Goal: Find specific page/section: Find specific page/section

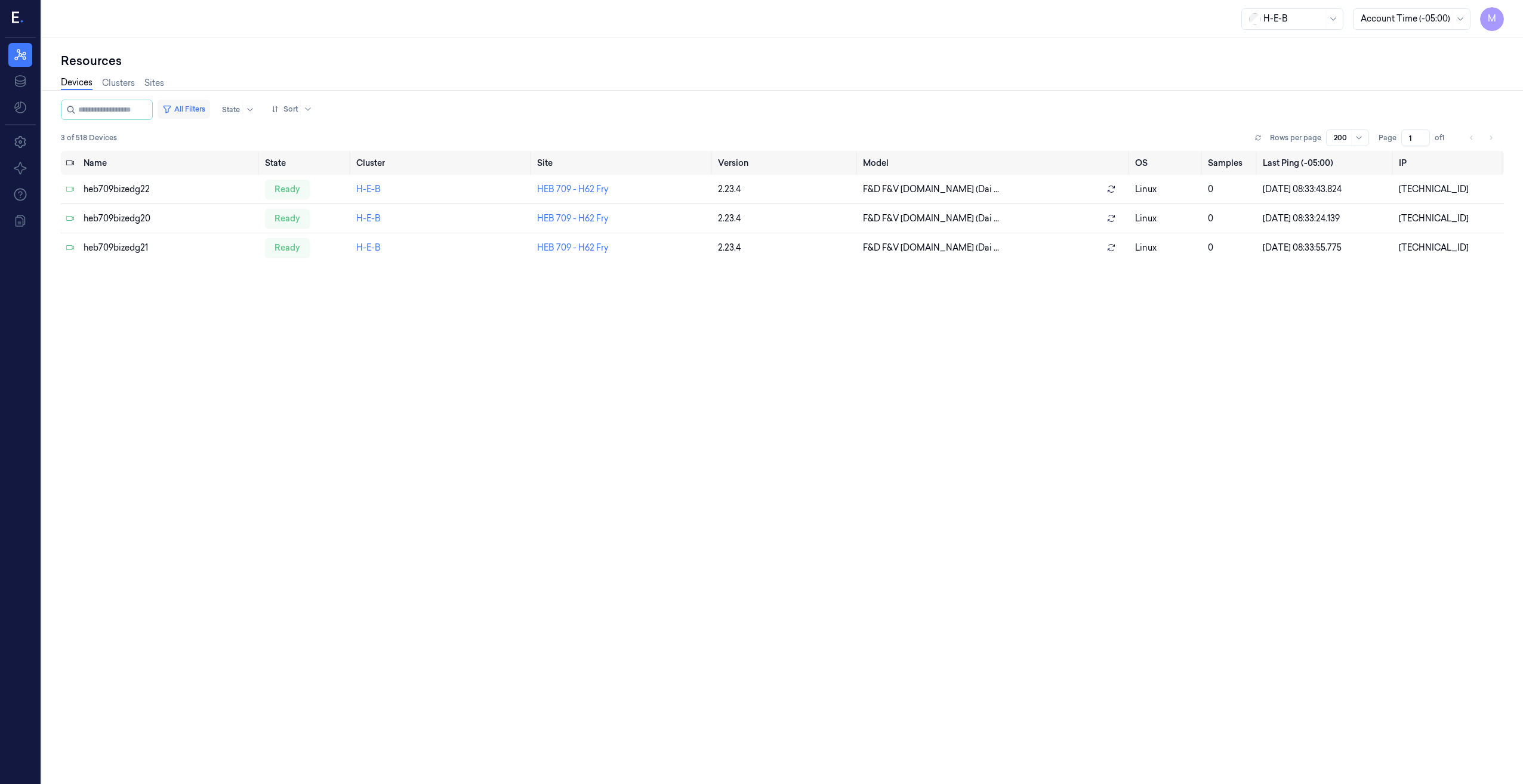
click at [210, 108] on button "All Filters" at bounding box center [184, 109] width 53 height 19
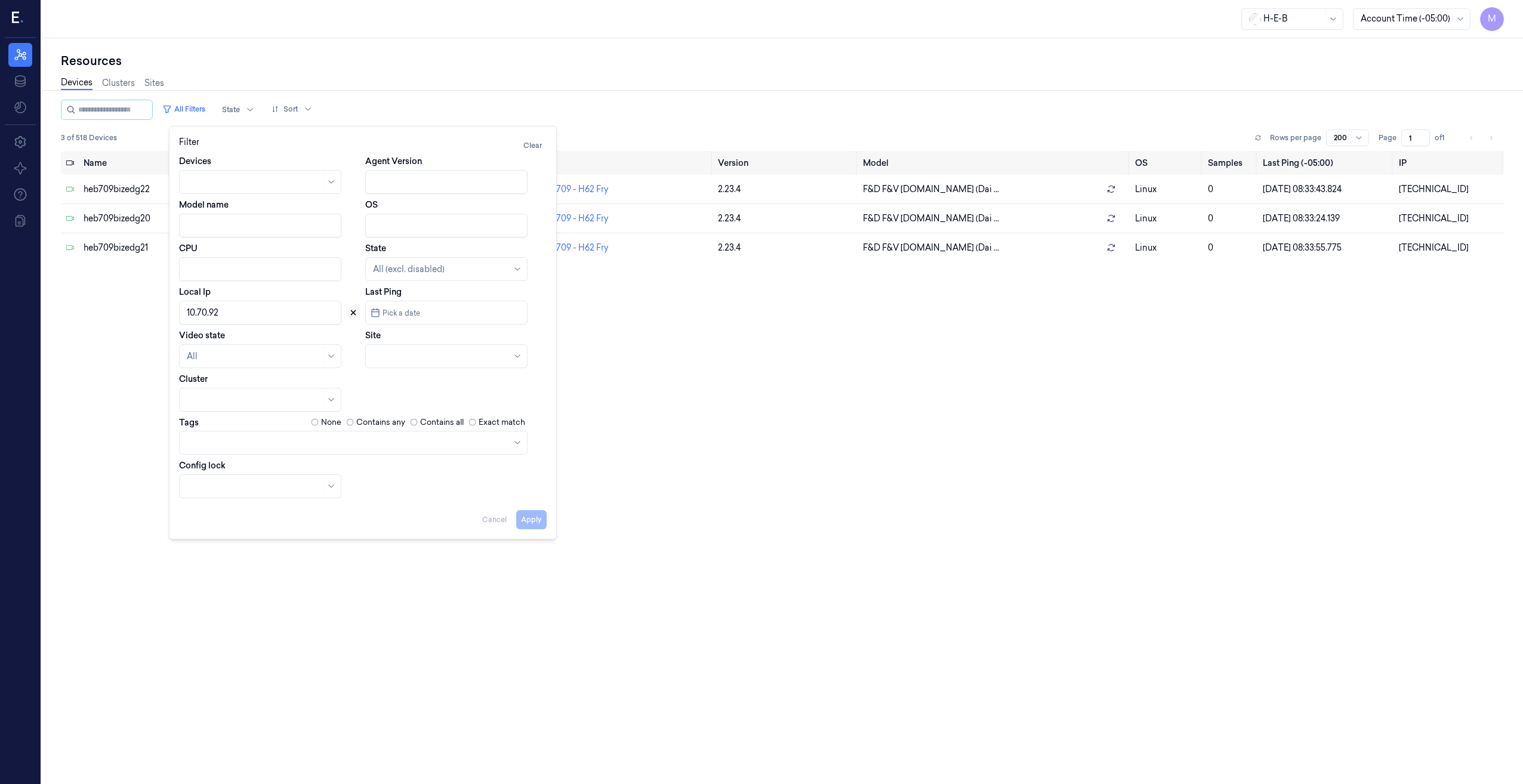
click at [353, 315] on icon at bounding box center [352, 311] width 8 height 8
click at [450, 355] on div at bounding box center [440, 356] width 134 height 12
type input "540"
click at [436, 385] on div "HEB 540 - H42 Gulfgate" at bounding box center [420, 383] width 94 height 12
click at [535, 519] on button "Apply" at bounding box center [531, 519] width 31 height 19
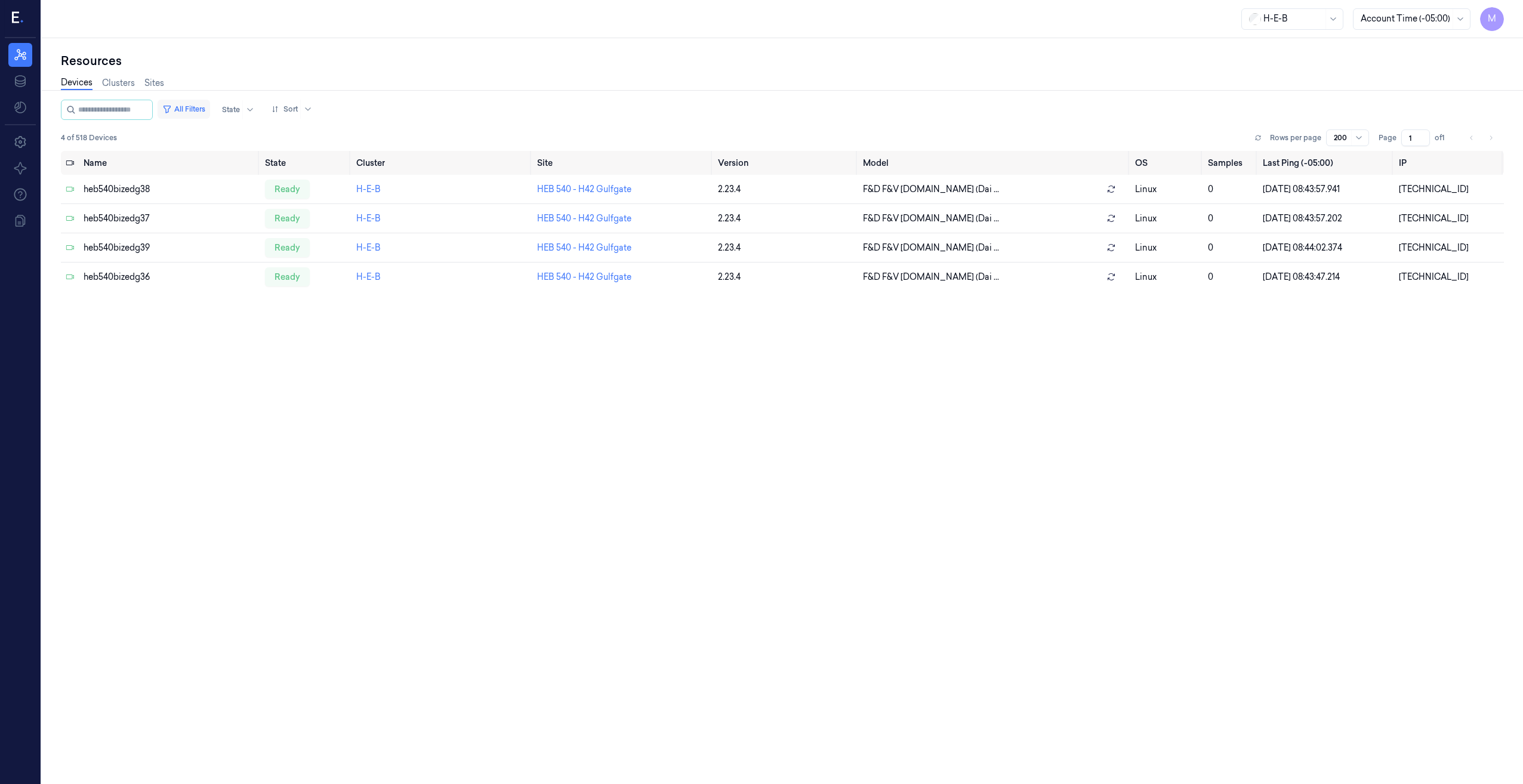
click at [197, 112] on button "All Filters" at bounding box center [184, 109] width 53 height 19
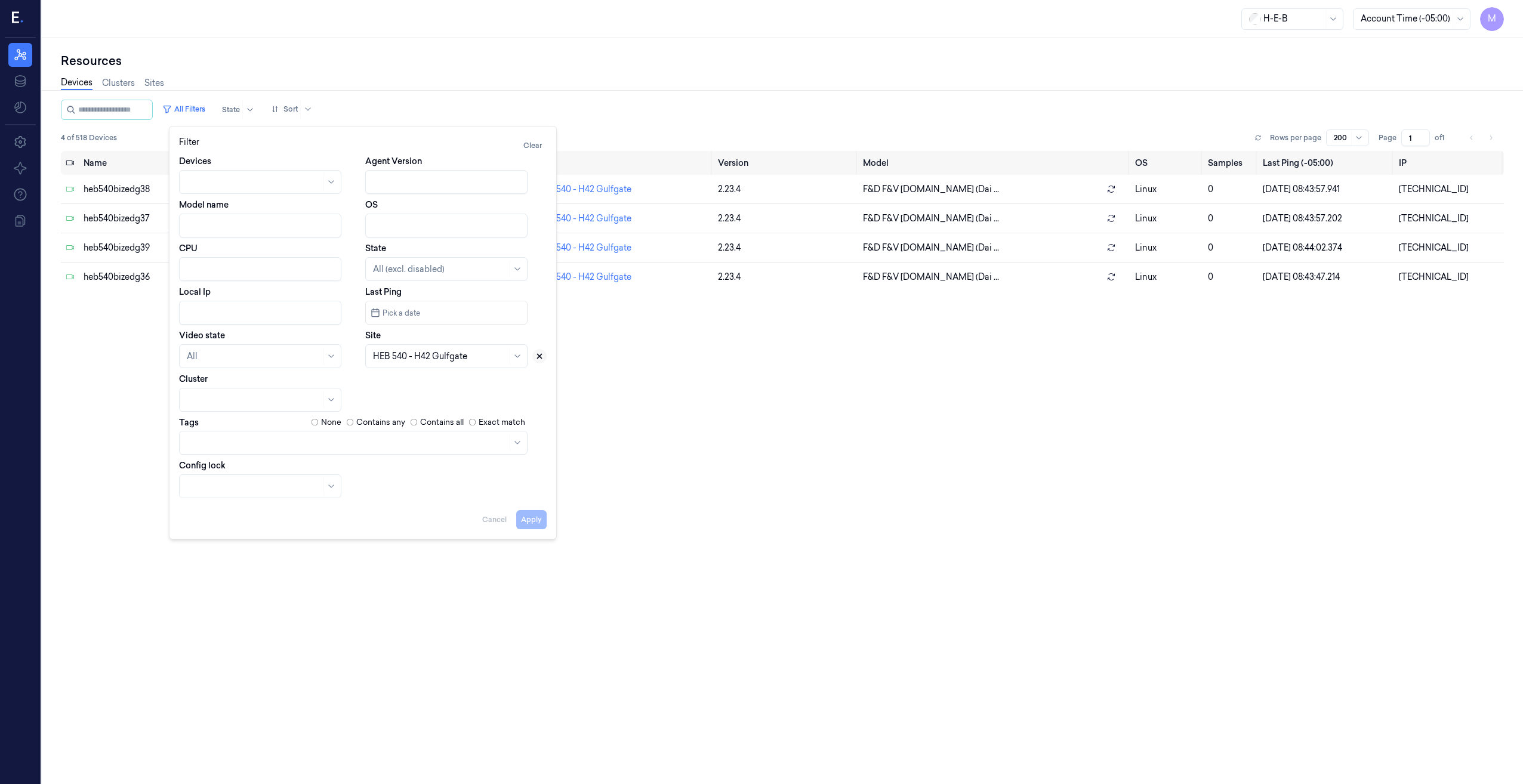
click at [541, 356] on icon at bounding box center [539, 355] width 8 height 8
click at [452, 357] on div at bounding box center [440, 356] width 134 height 12
type input "10.74.12"
click at [236, 316] on input "Local Ip" at bounding box center [260, 312] width 162 height 24
click at [528, 521] on button "Apply" at bounding box center [531, 519] width 31 height 19
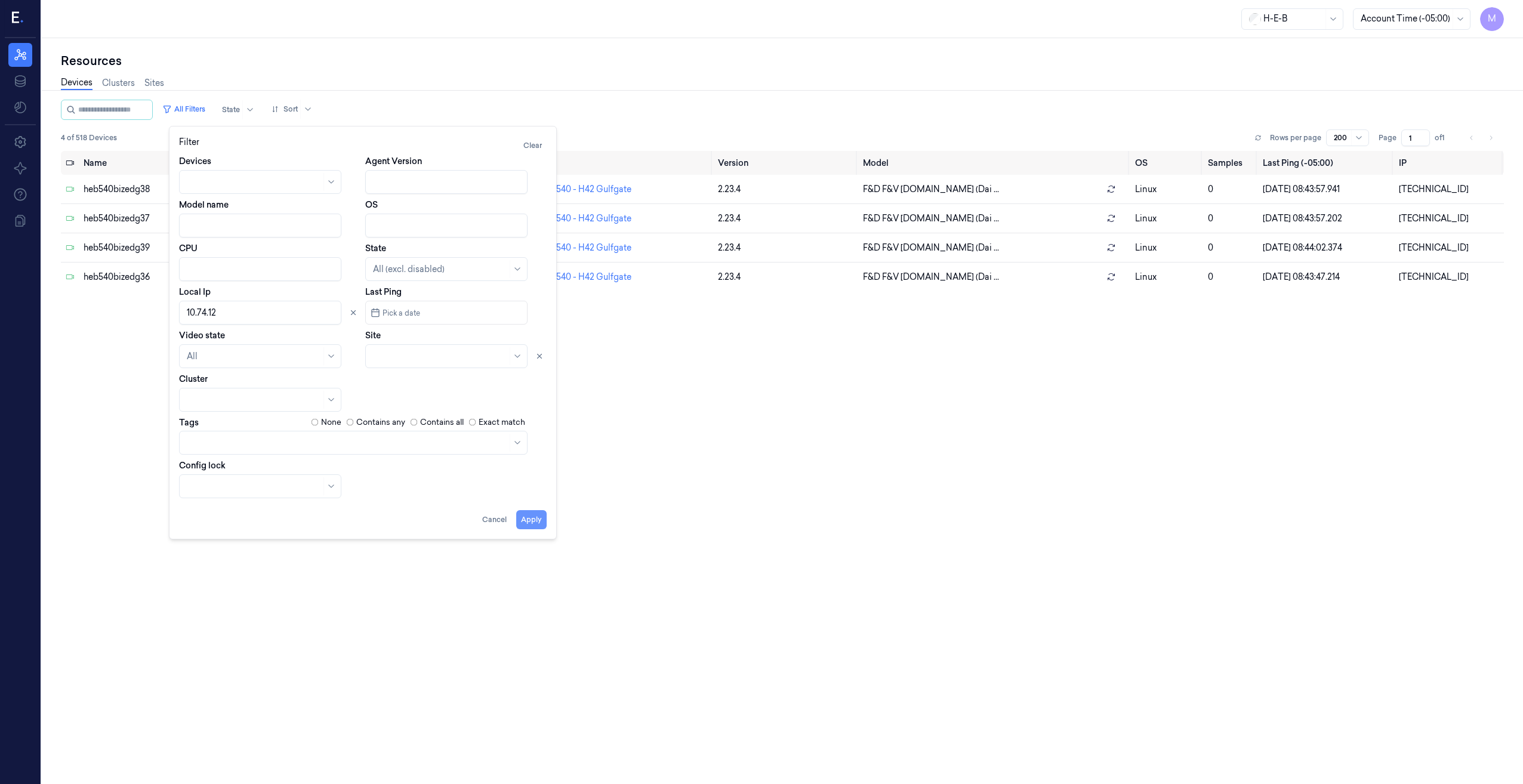
type input "10.74.12"
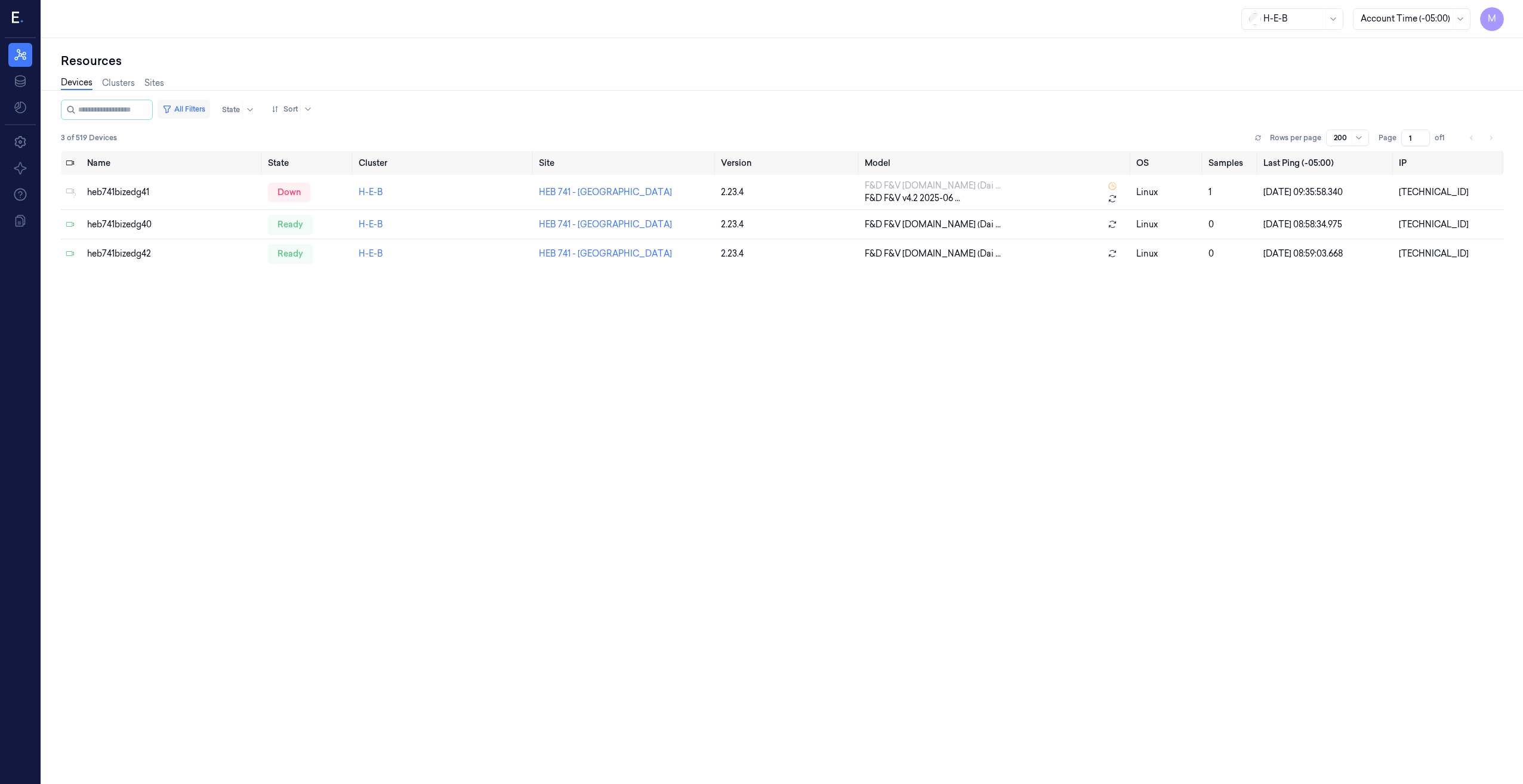
click at [203, 105] on button "All Filters" at bounding box center [184, 109] width 53 height 19
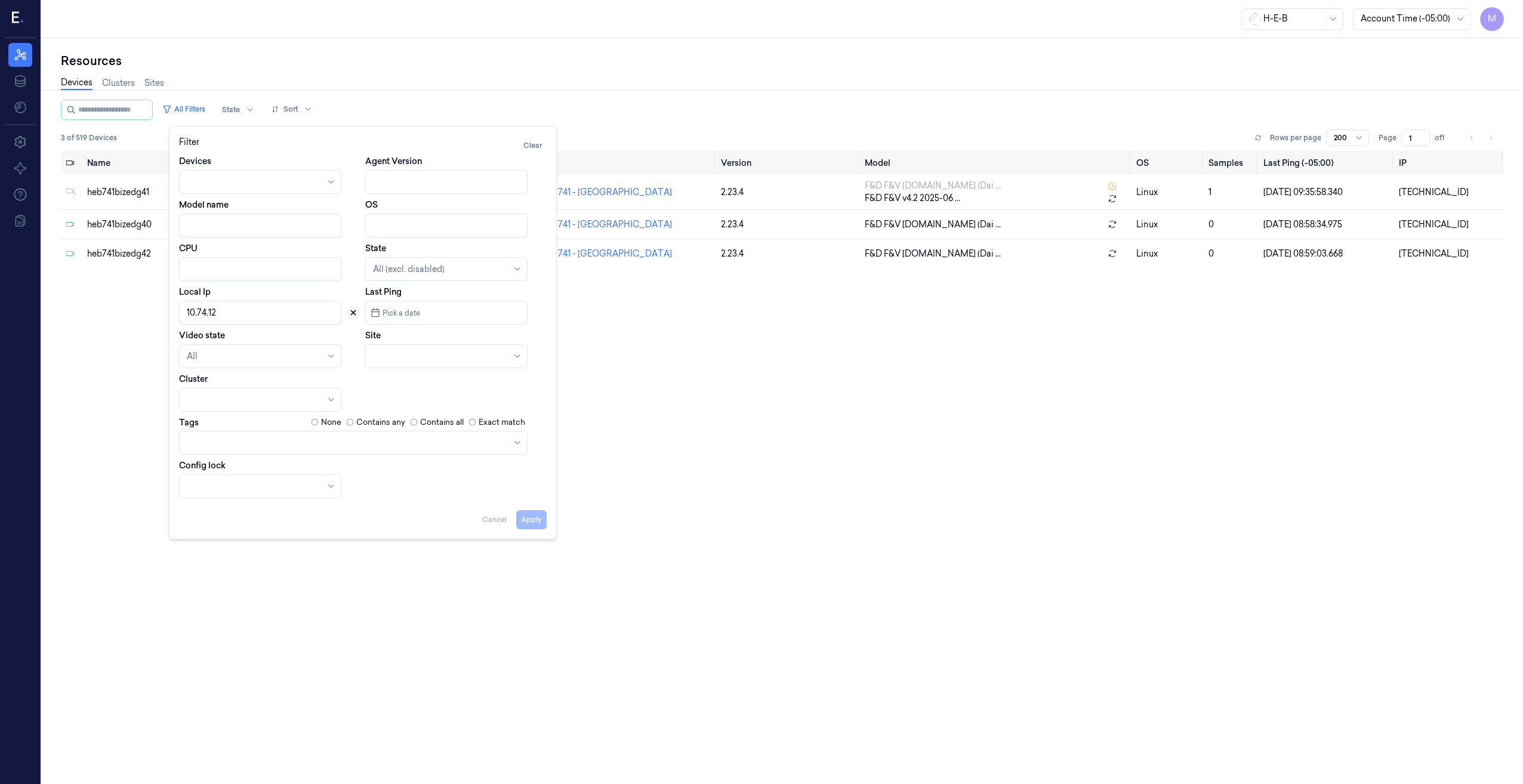
click at [355, 313] on icon at bounding box center [352, 311] width 8 height 8
click at [379, 356] on div at bounding box center [440, 356] width 134 height 12
type input "797"
click at [430, 385] on div "HEB 797 - H69 [GEOGRAPHIC_DATA]" at bounding box center [446, 389] width 147 height 25
click at [532, 521] on button "Apply" at bounding box center [531, 519] width 31 height 19
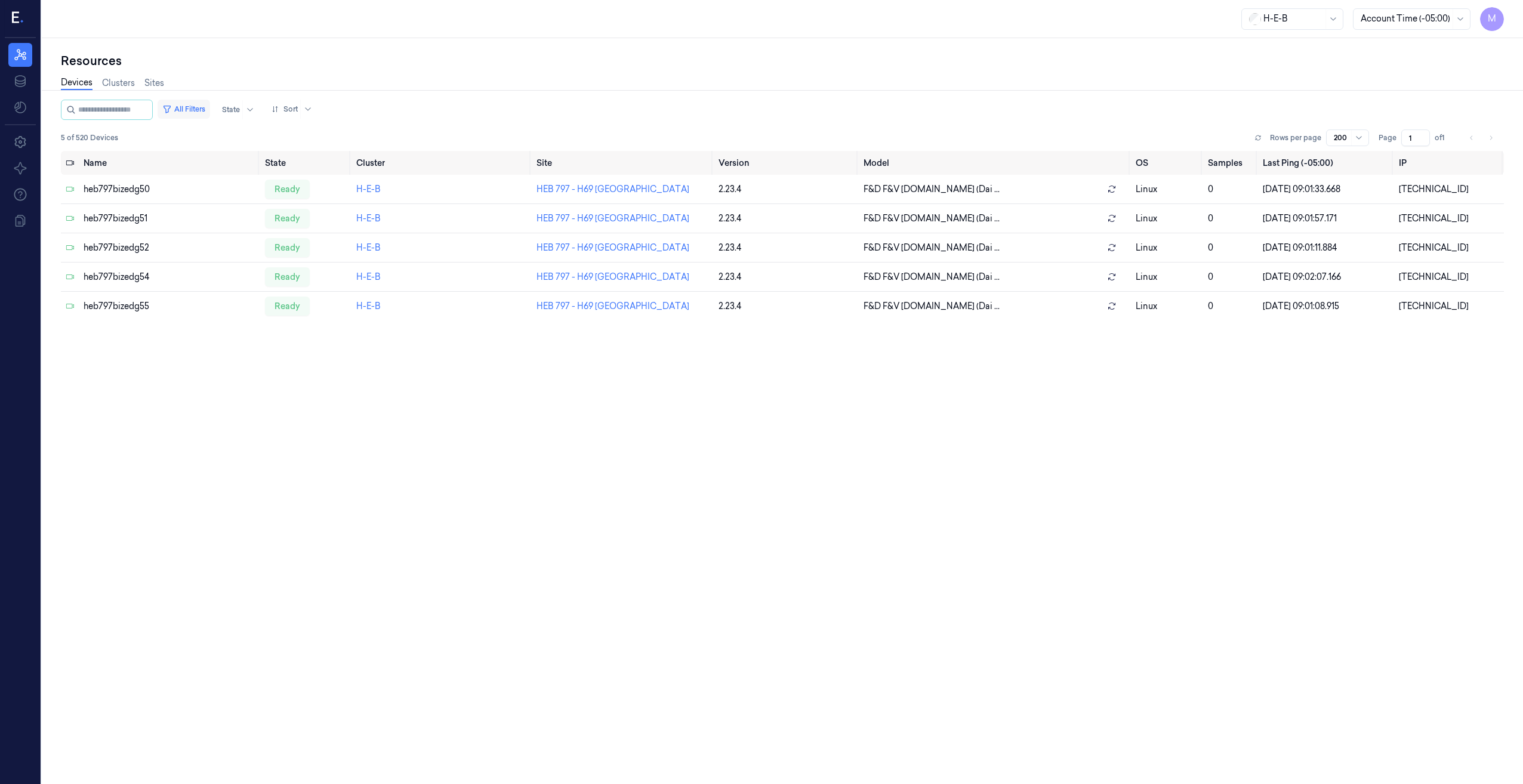
click at [201, 104] on button "All Filters" at bounding box center [184, 109] width 53 height 19
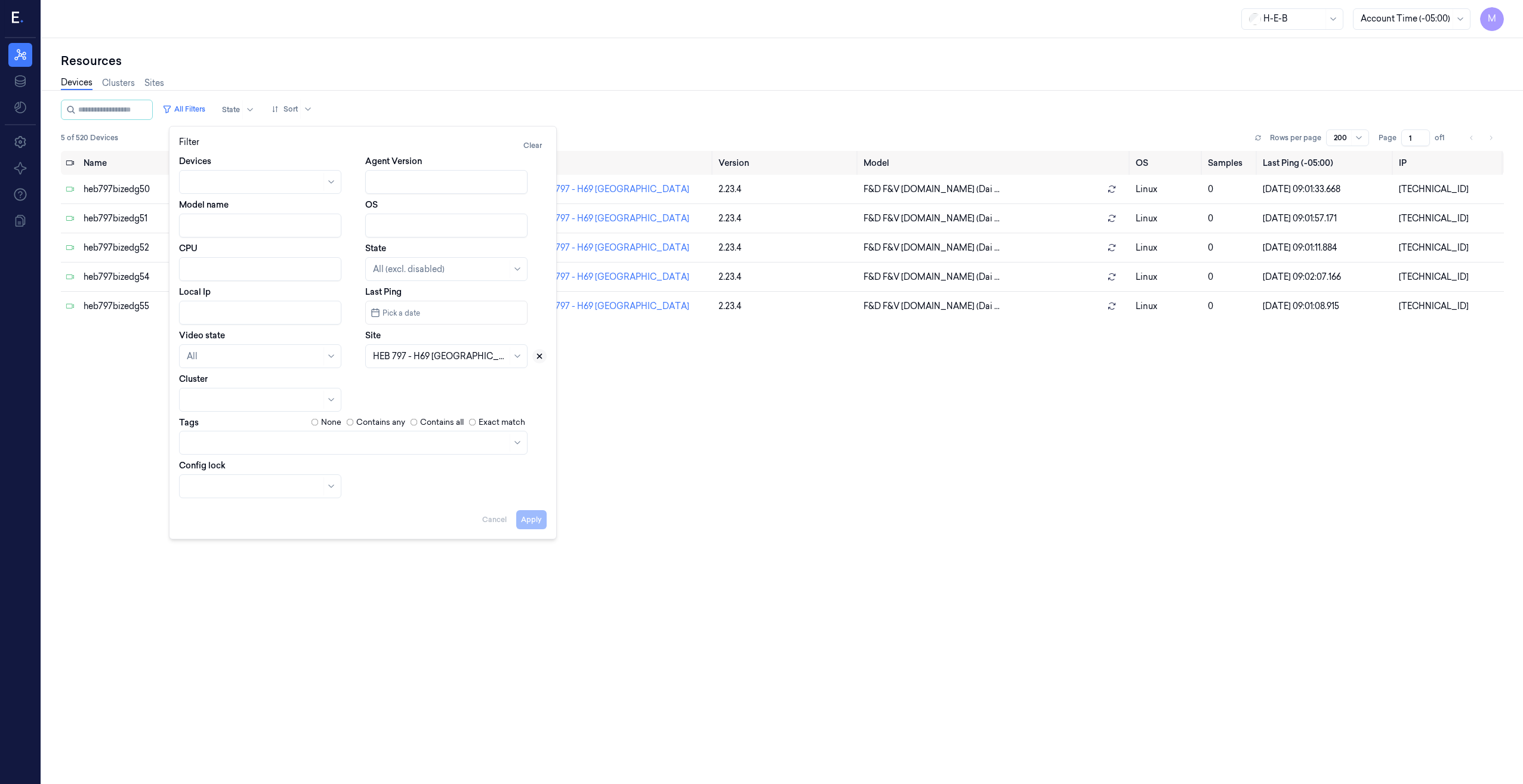
click at [542, 358] on icon at bounding box center [539, 355] width 8 height 8
click at [438, 355] on div at bounding box center [440, 356] width 134 height 12
type input "686"
click at [434, 385] on div "HEB 686 - Woodlands 05" at bounding box center [423, 383] width 100 height 12
click at [528, 521] on button "Apply" at bounding box center [531, 519] width 31 height 19
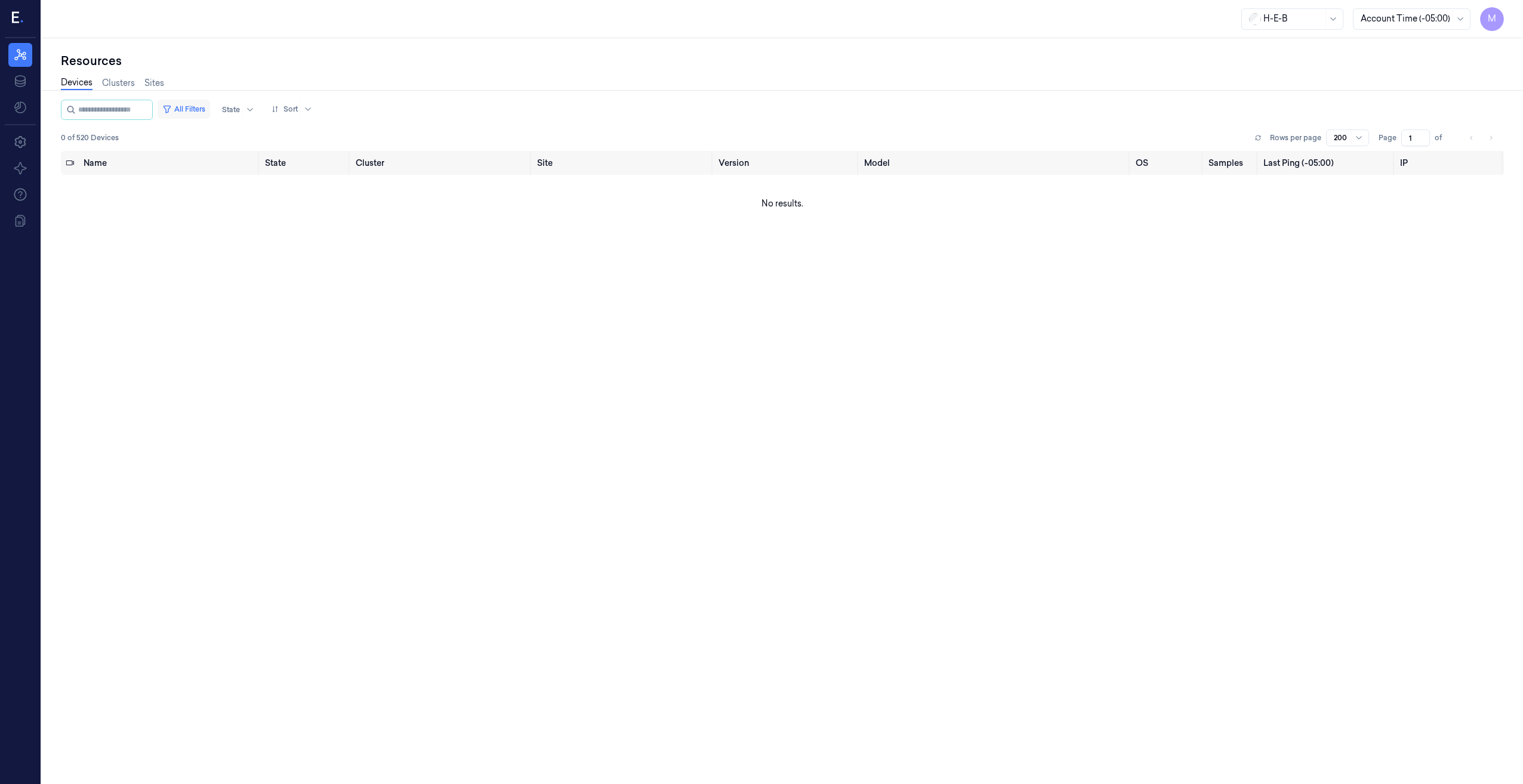
click at [206, 111] on button "All Filters" at bounding box center [184, 109] width 53 height 19
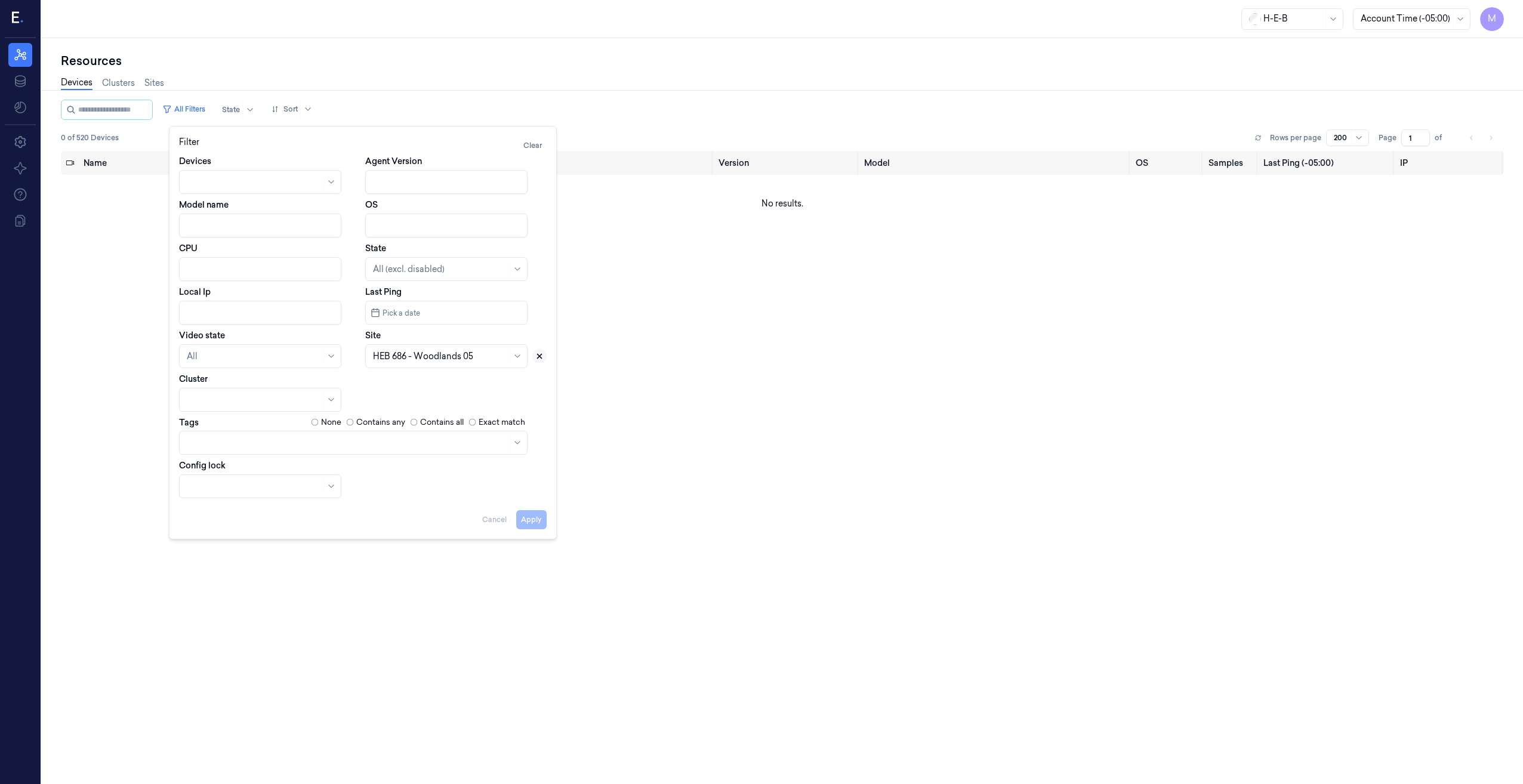
click at [540, 358] on icon at bounding box center [539, 355] width 8 height 8
click at [430, 358] on div at bounding box center [433, 356] width 120 height 12
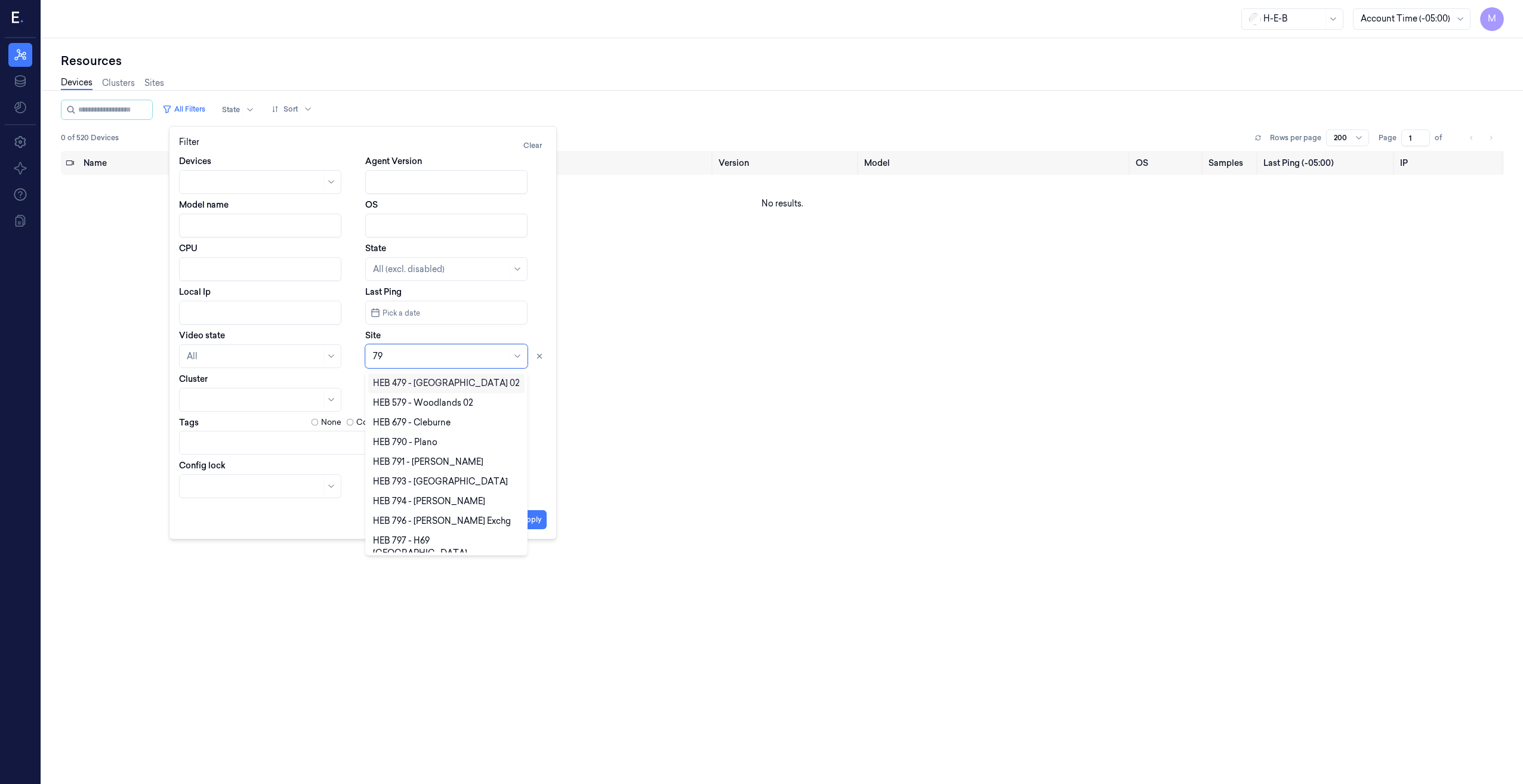
type input "797"
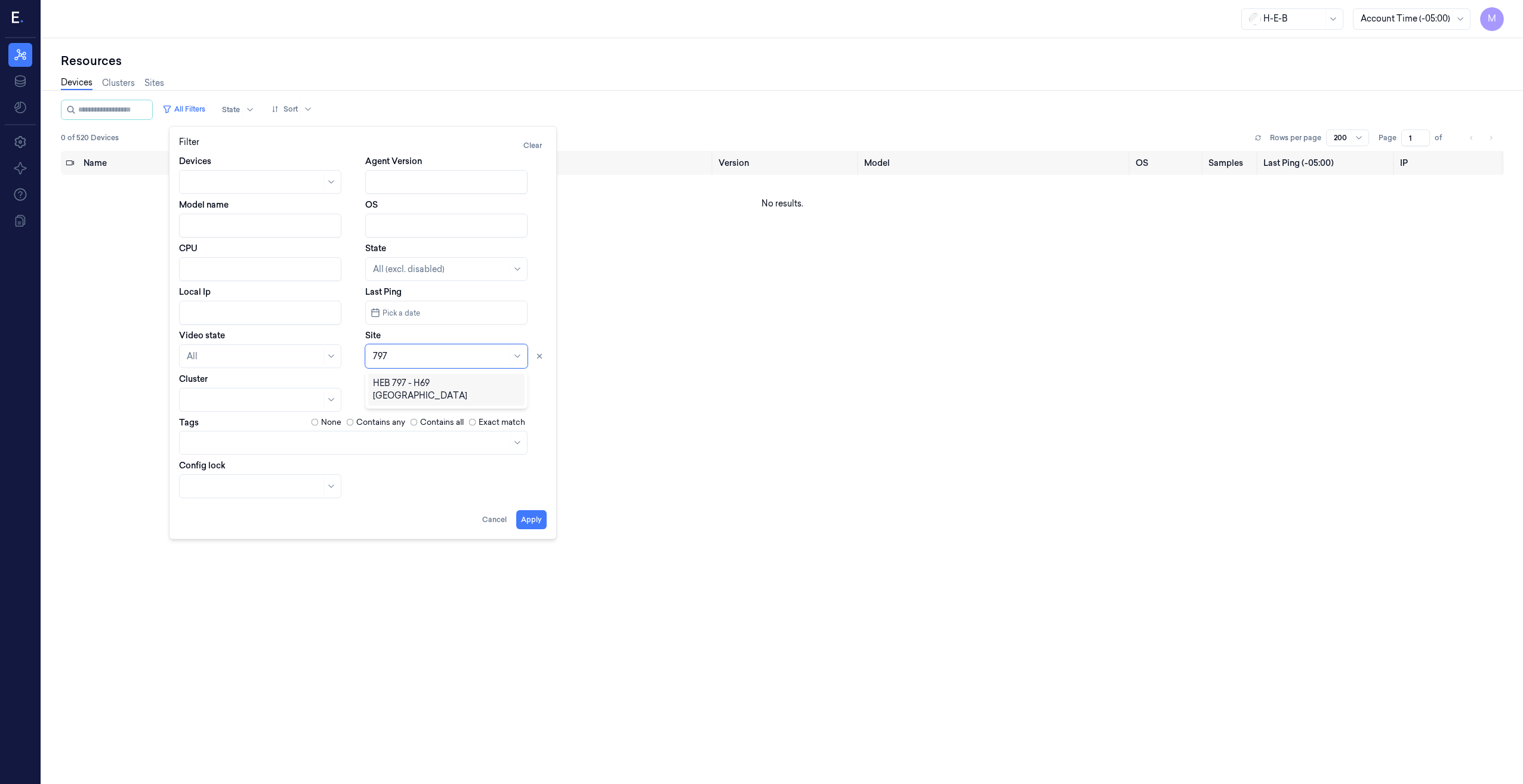
click at [410, 385] on div "HEB 797 - H69 [GEOGRAPHIC_DATA]" at bounding box center [446, 389] width 147 height 25
click at [530, 524] on button "Apply" at bounding box center [531, 519] width 31 height 19
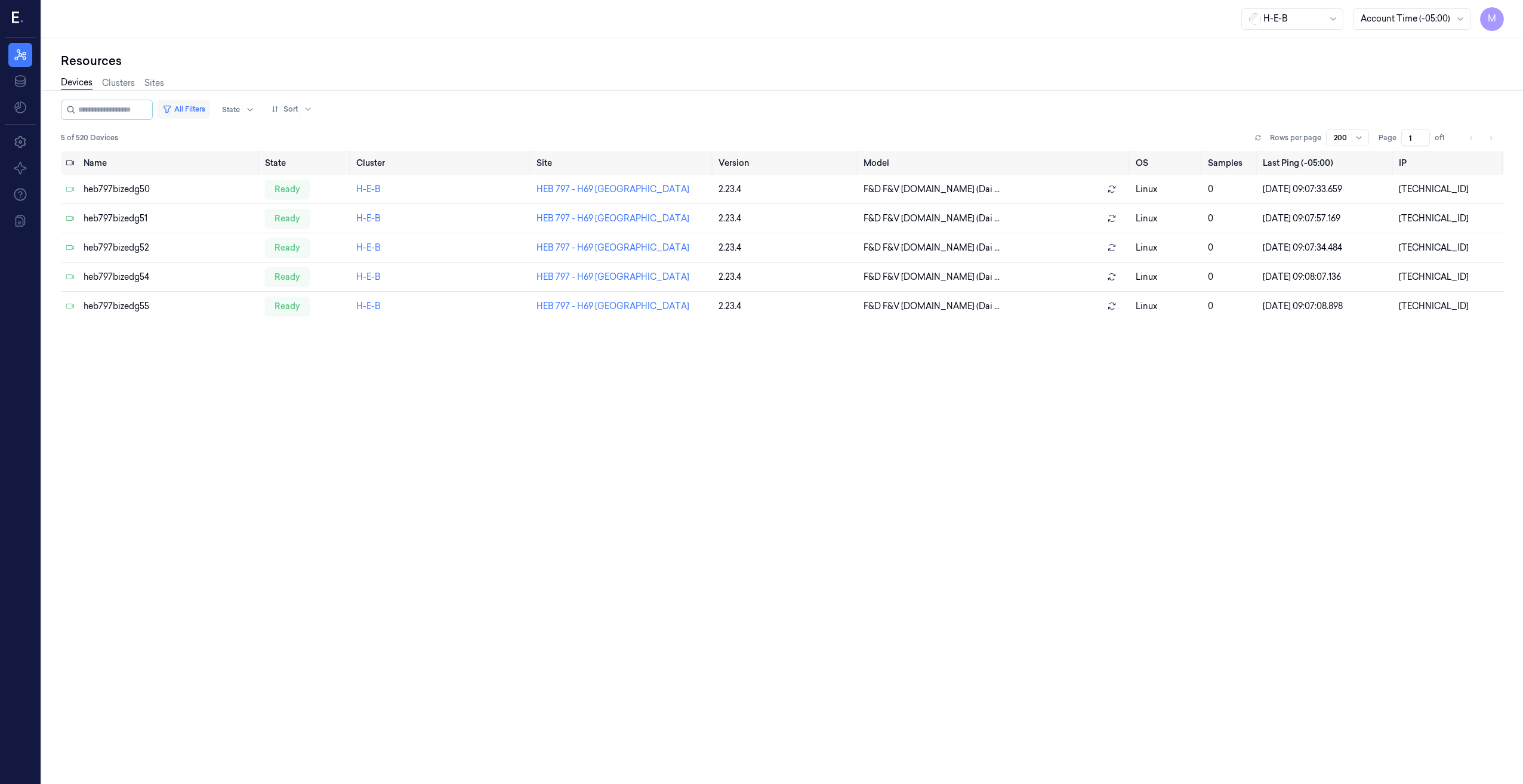
click at [200, 106] on button "All Filters" at bounding box center [184, 109] width 53 height 19
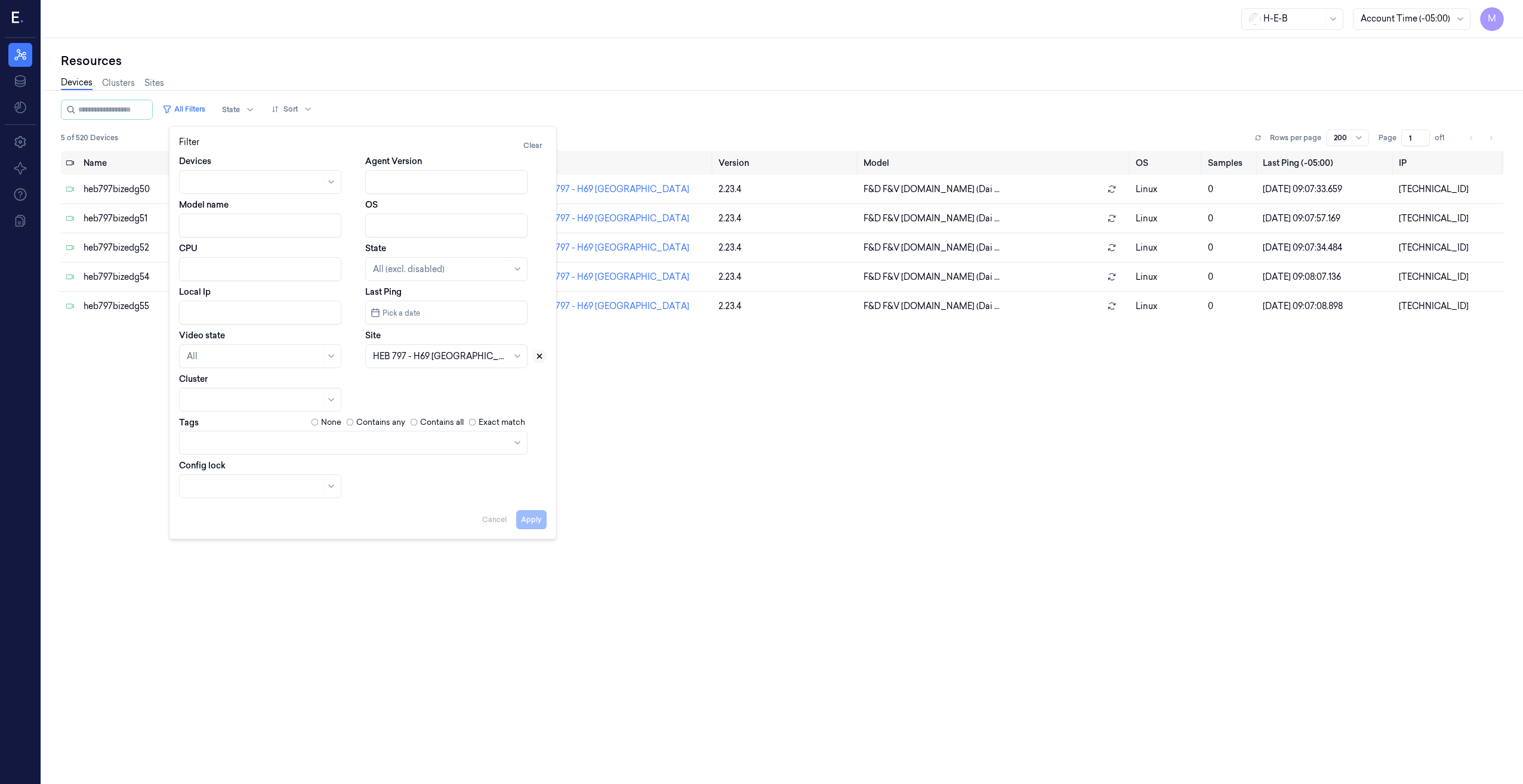
click at [541, 356] on icon at bounding box center [540, 356] width 4 height 4
click at [459, 355] on div at bounding box center [440, 356] width 134 height 12
type input "741"
click at [435, 387] on div "HEB 741 - [GEOGRAPHIC_DATA]" at bounding box center [439, 383] width 133 height 12
click at [536, 524] on button "Apply" at bounding box center [531, 519] width 31 height 19
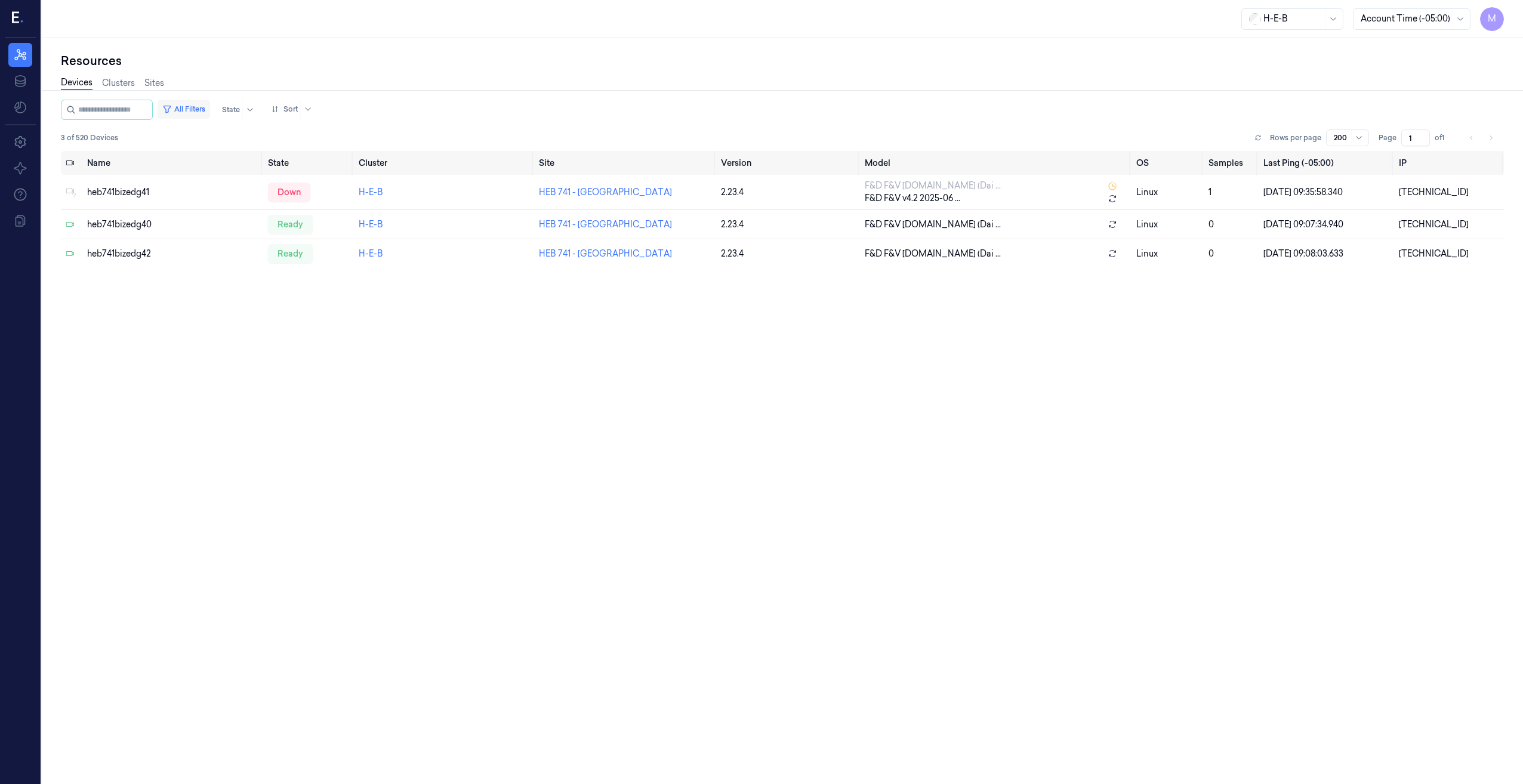
drag, startPoint x: 204, startPoint y: 104, endPoint x: 216, endPoint y: 112, distance: 14.4
click at [204, 104] on button "All Filters" at bounding box center [184, 109] width 53 height 19
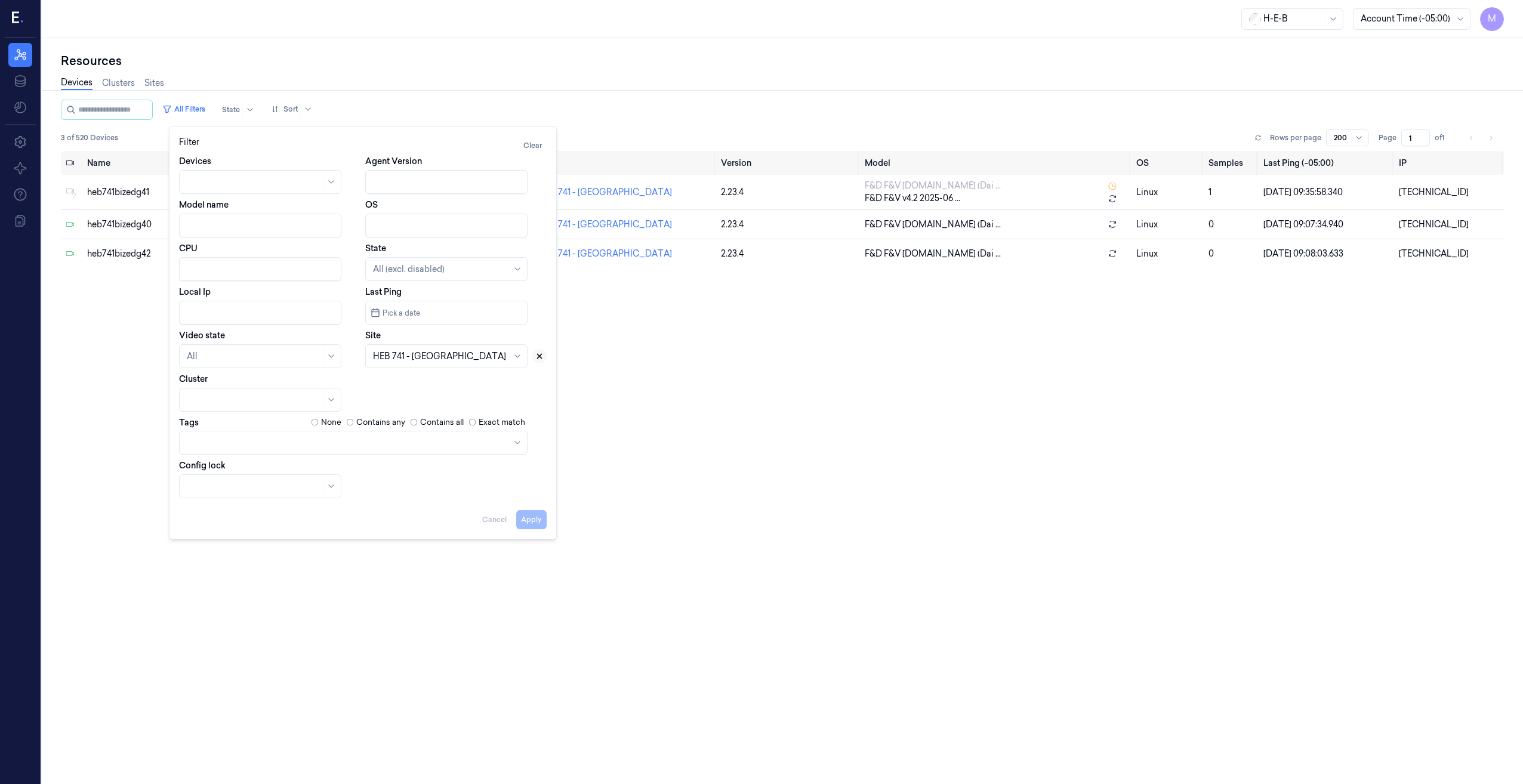
click at [543, 355] on button at bounding box center [540, 355] width 14 height 14
click at [454, 360] on div at bounding box center [433, 356] width 120 height 12
type input "414"
click at [442, 386] on div "HEB 414 - [GEOGRAPHIC_DATA]" at bounding box center [439, 383] width 133 height 12
click at [526, 523] on button "Apply" at bounding box center [531, 519] width 31 height 19
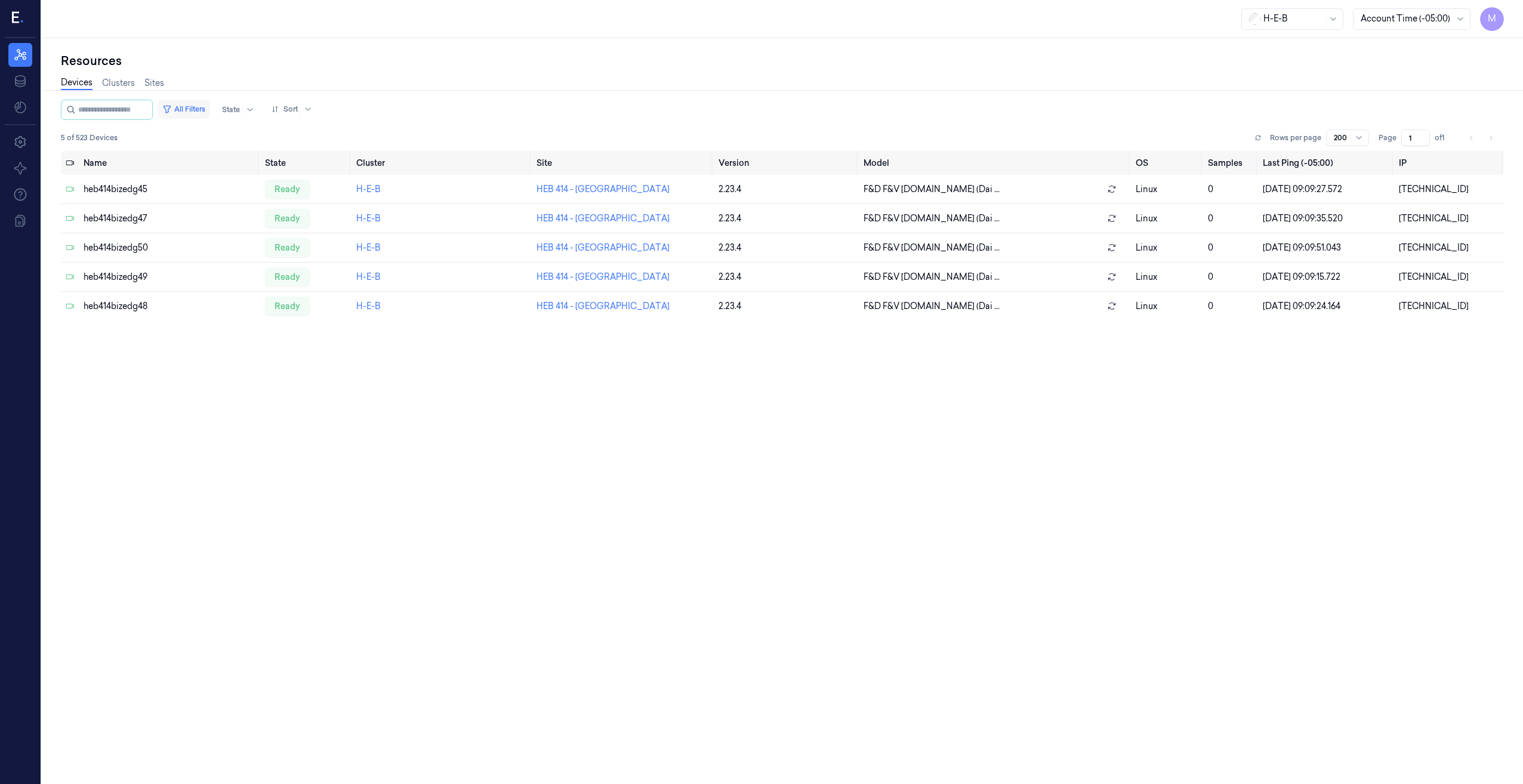
click at [210, 106] on button "All Filters" at bounding box center [184, 109] width 53 height 19
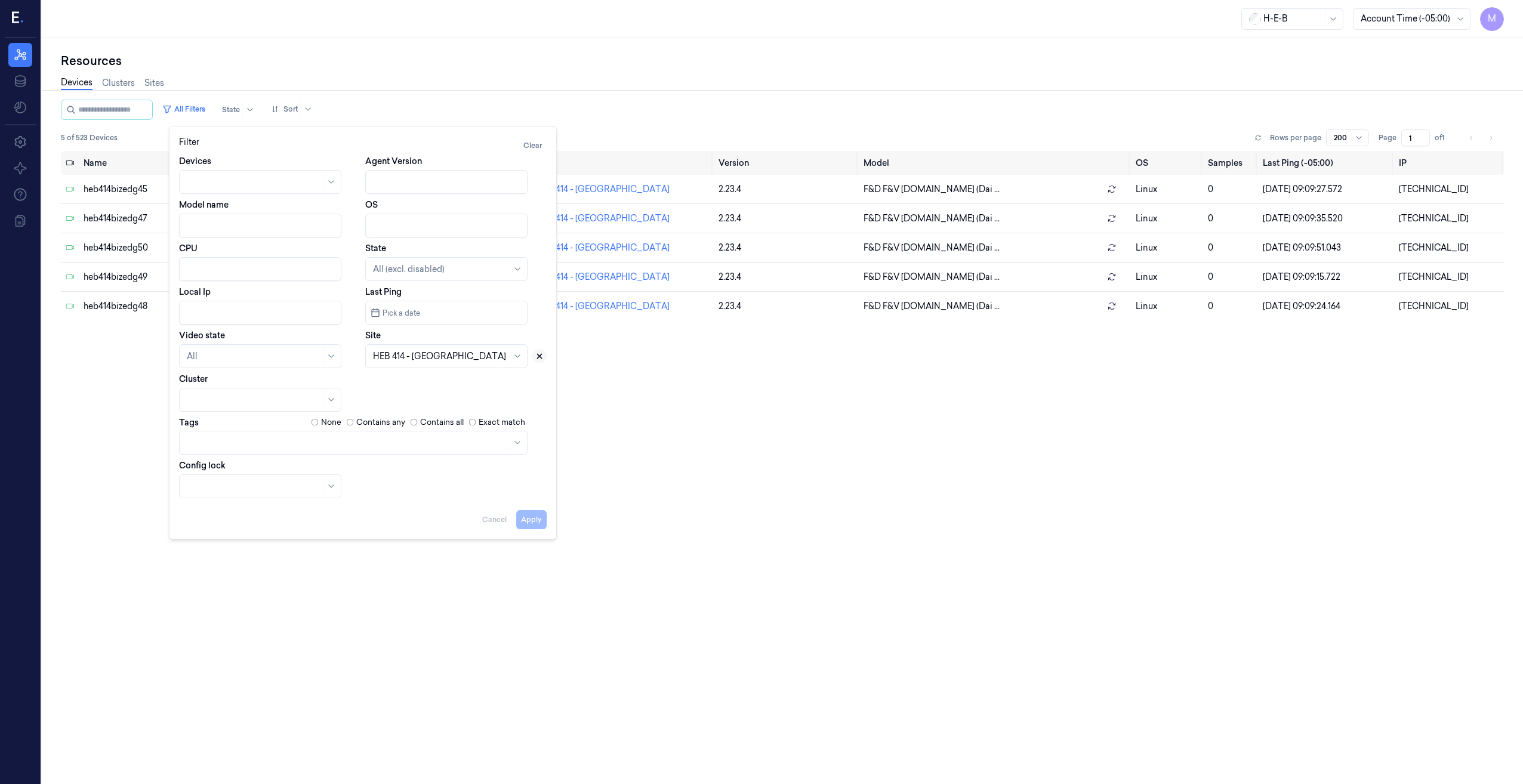
click at [540, 357] on icon at bounding box center [540, 356] width 4 height 4
click at [451, 355] on div at bounding box center [440, 356] width 134 height 12
type input "498"
click at [419, 385] on div "HEB 498 - Atascocita" at bounding box center [415, 383] width 84 height 12
click at [538, 528] on button "Apply" at bounding box center [531, 519] width 31 height 19
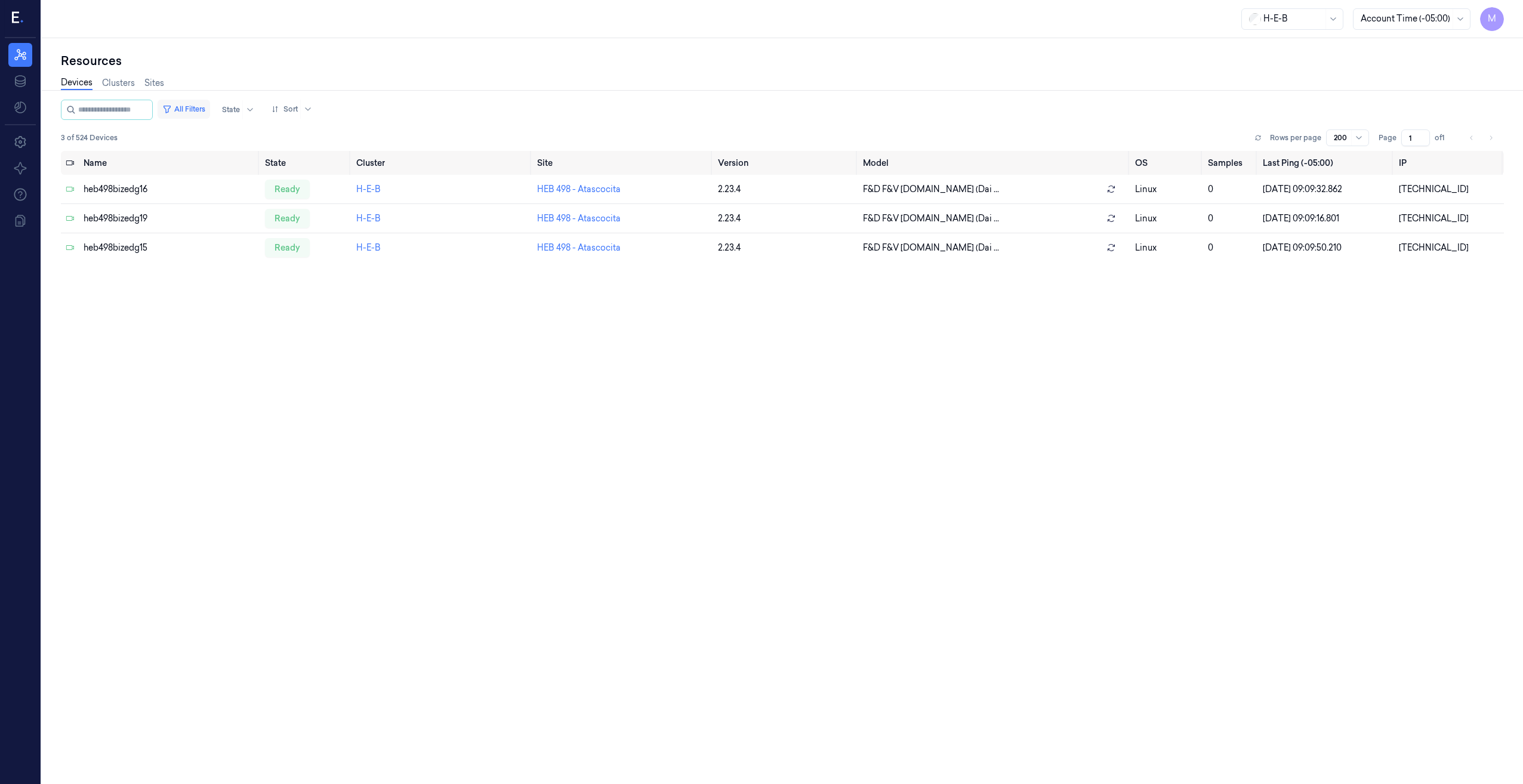
click at [188, 106] on button "All Filters" at bounding box center [184, 109] width 53 height 19
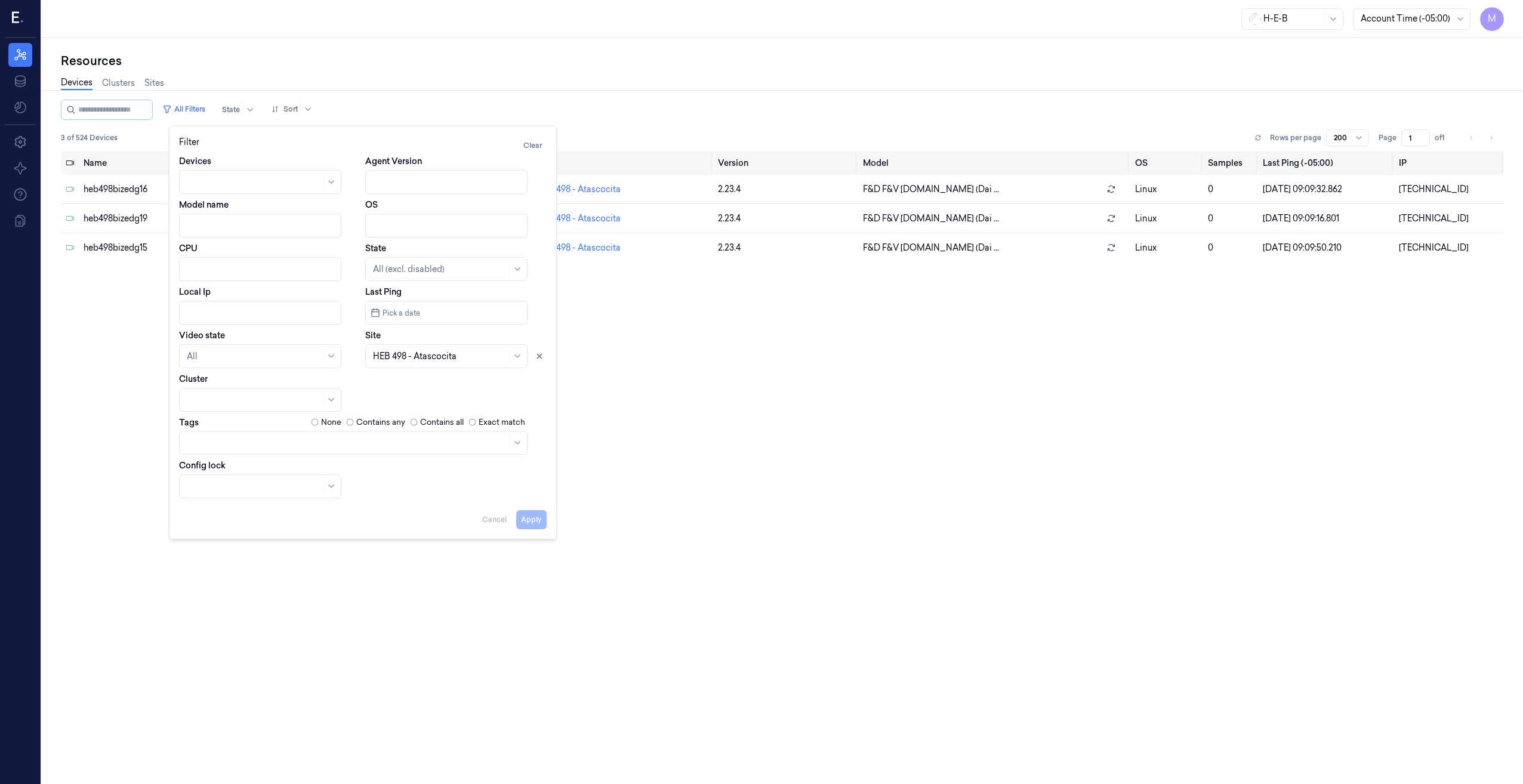
click at [220, 308] on input "Local Ip" at bounding box center [260, 312] width 162 height 24
click at [347, 336] on div "Video state All" at bounding box center [269, 348] width 181 height 39
click at [535, 355] on icon at bounding box center [539, 355] width 8 height 8
click at [530, 524] on button "Apply" at bounding box center [531, 519] width 31 height 19
type input "10.49.82."
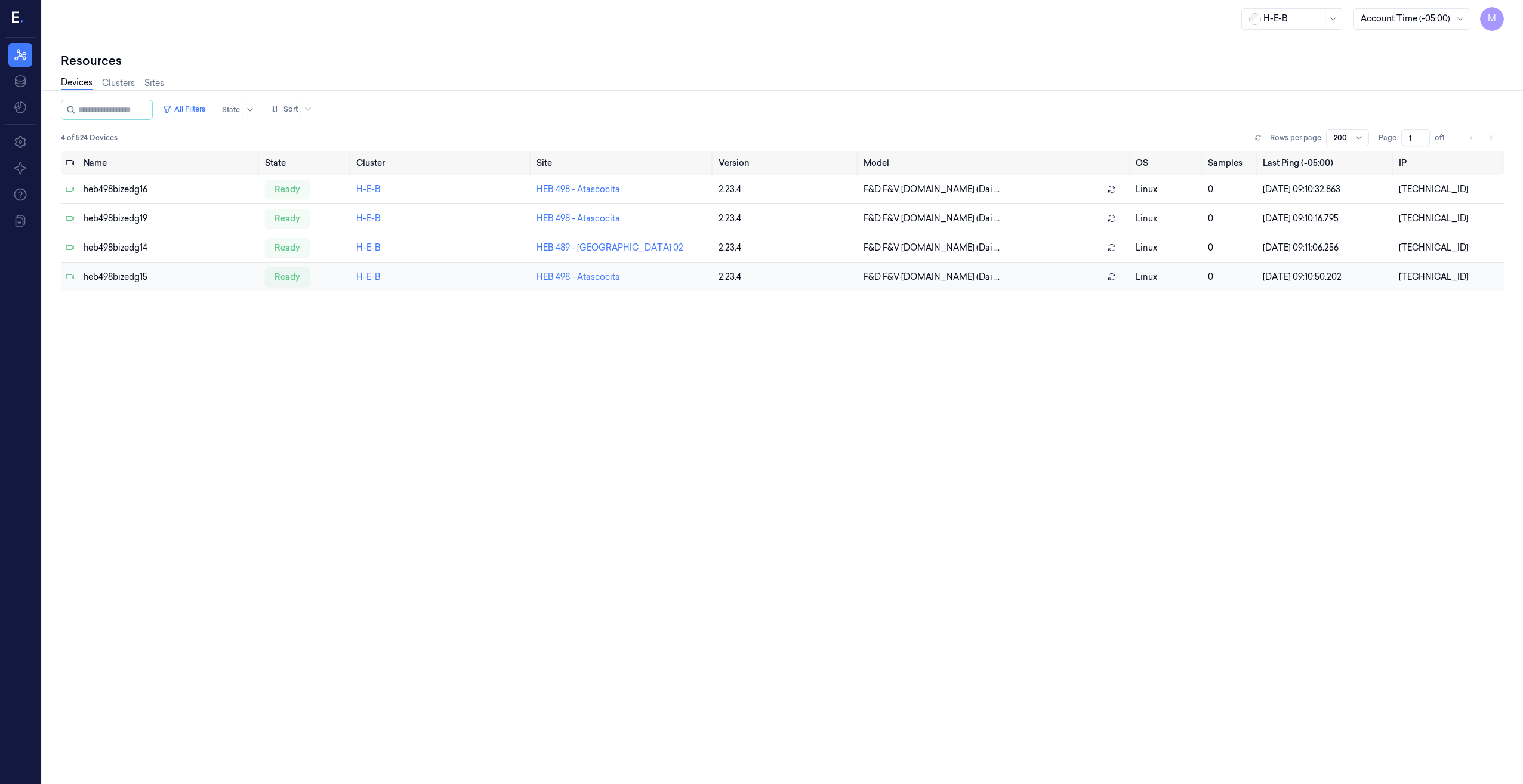
click at [582, 267] on td "HEB 498 - Atascocita" at bounding box center [622, 276] width 182 height 29
click at [202, 111] on button "All Filters" at bounding box center [184, 109] width 53 height 19
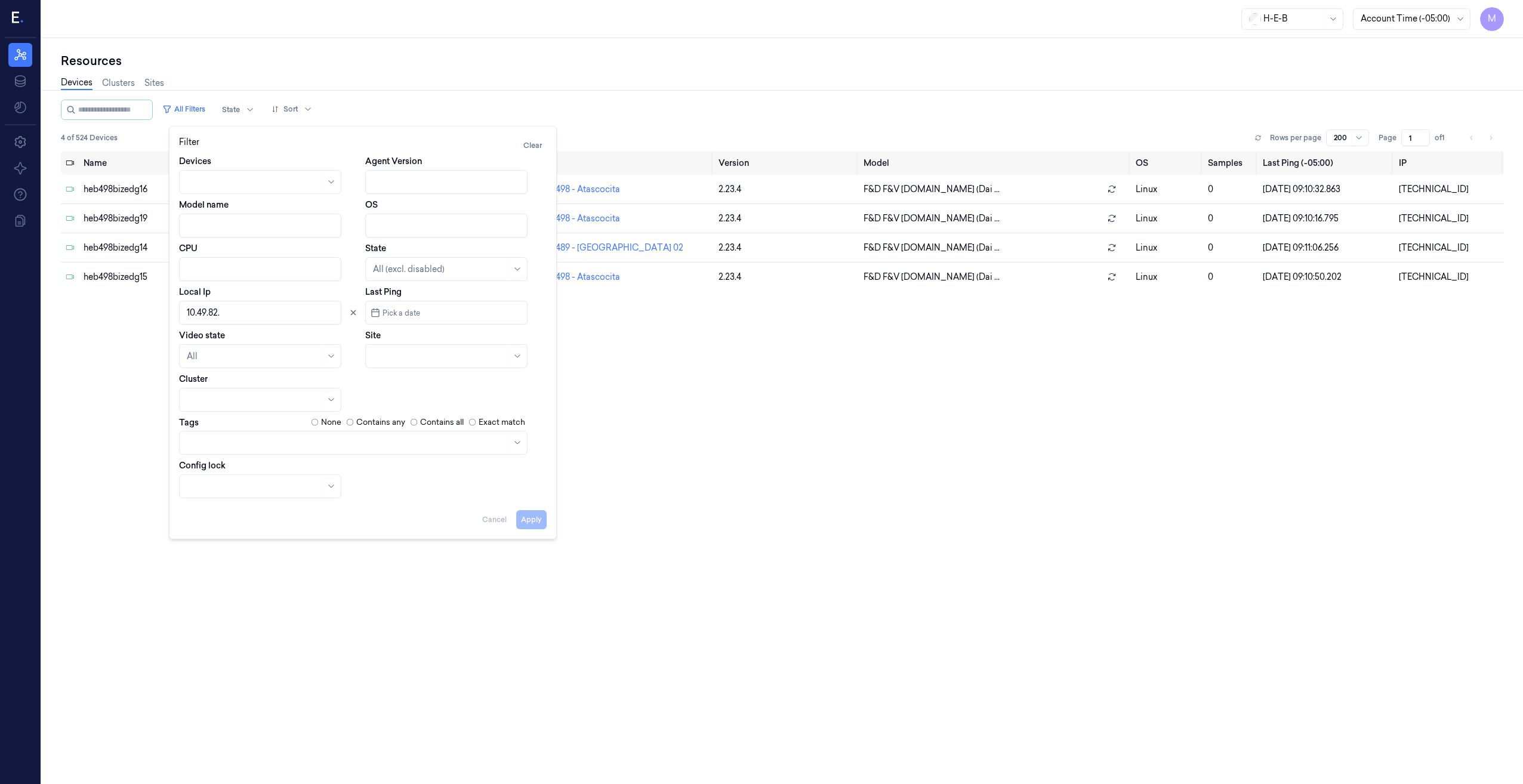
click at [265, 317] on input "Local Ip" at bounding box center [260, 312] width 162 height 24
click at [521, 521] on button "Apply" at bounding box center [531, 519] width 31 height 19
type input "10.49.82"
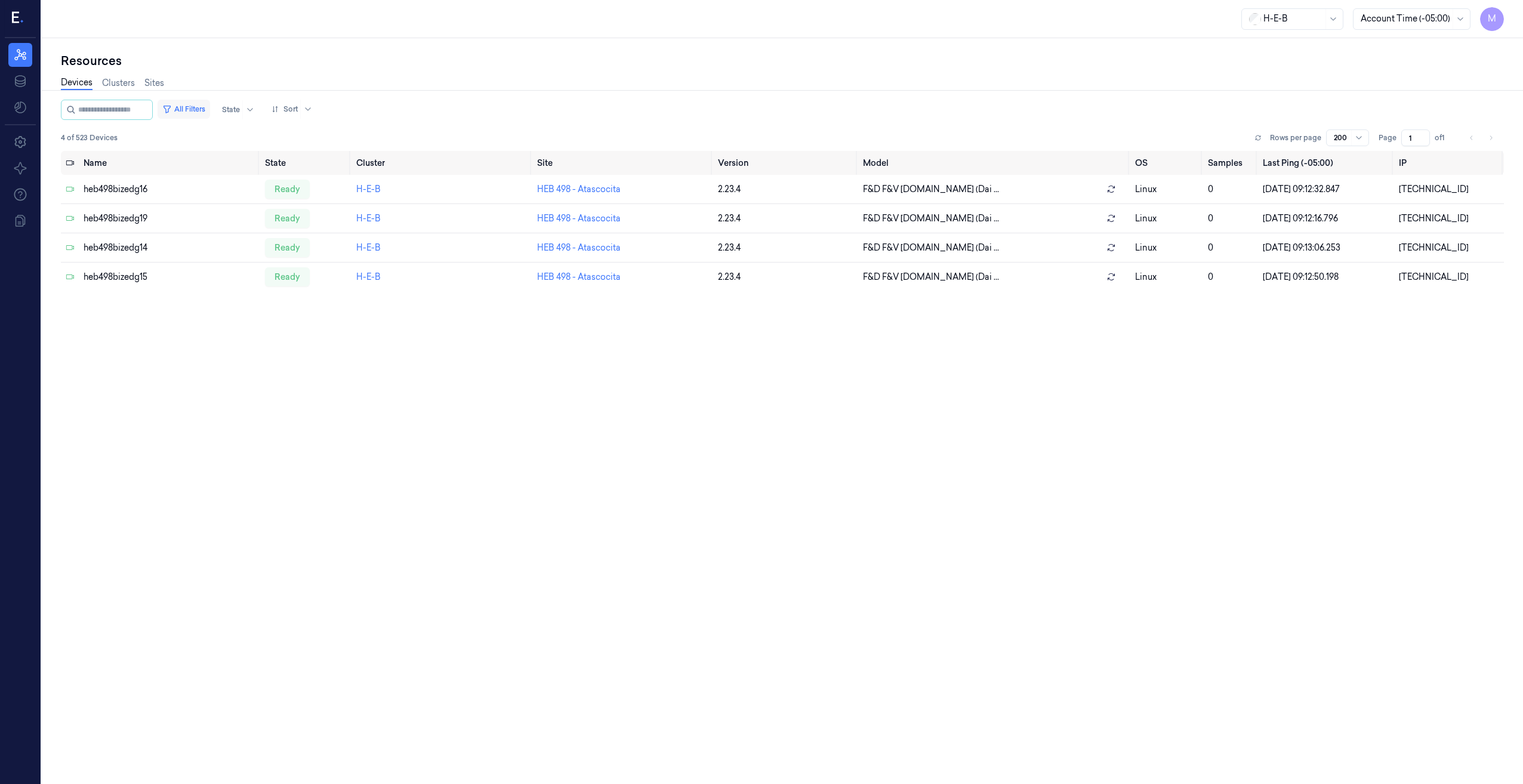
click at [199, 104] on button "All Filters" at bounding box center [184, 109] width 53 height 19
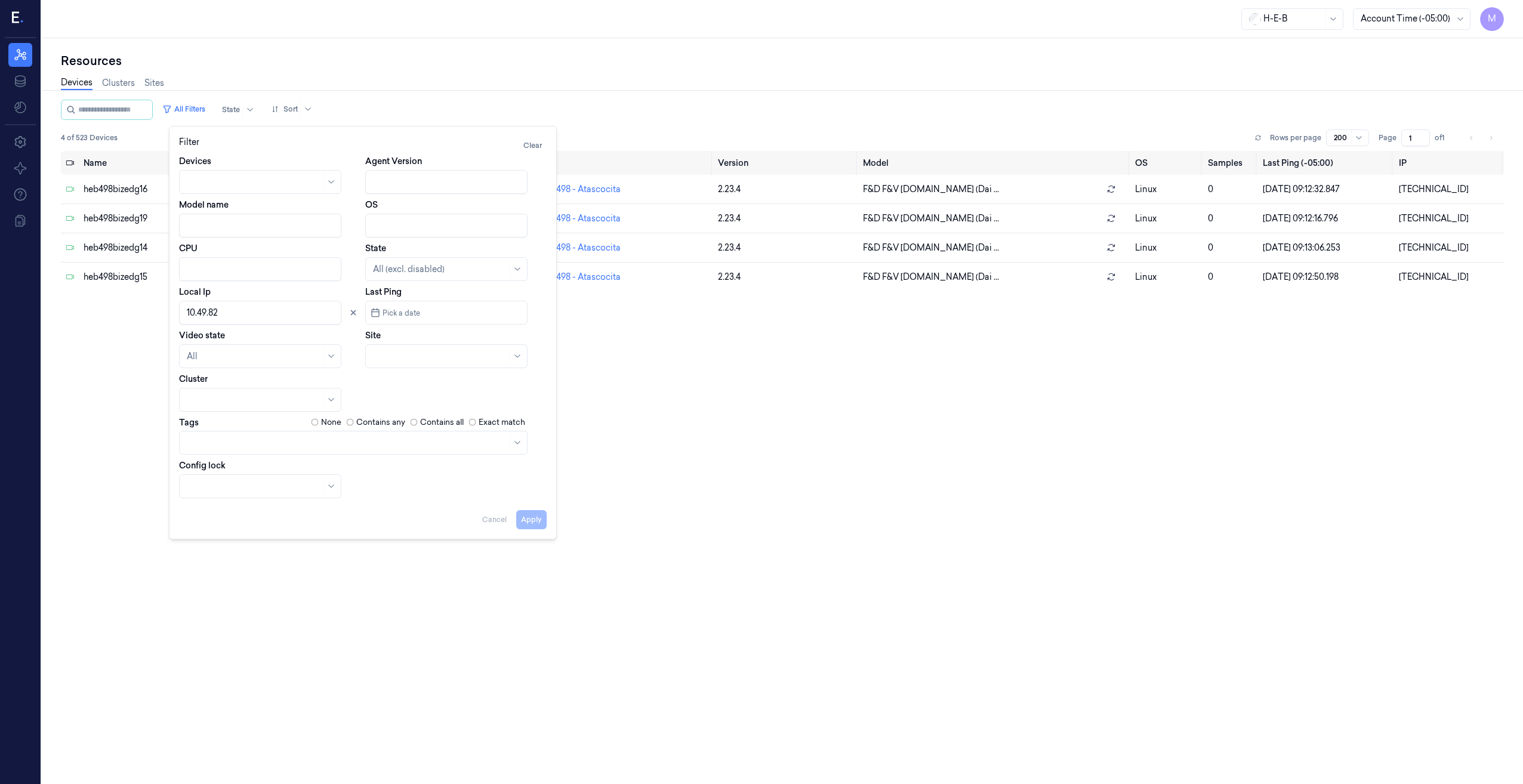
drag, startPoint x: 259, startPoint y: 311, endPoint x: 168, endPoint y: 319, distance: 91.4
click at [168, 318] on body "M Resources Data Settings About Support Documentation H-E-B Account Time (-05:0…" at bounding box center [762, 392] width 1523 height 784
type input "[DATE]"
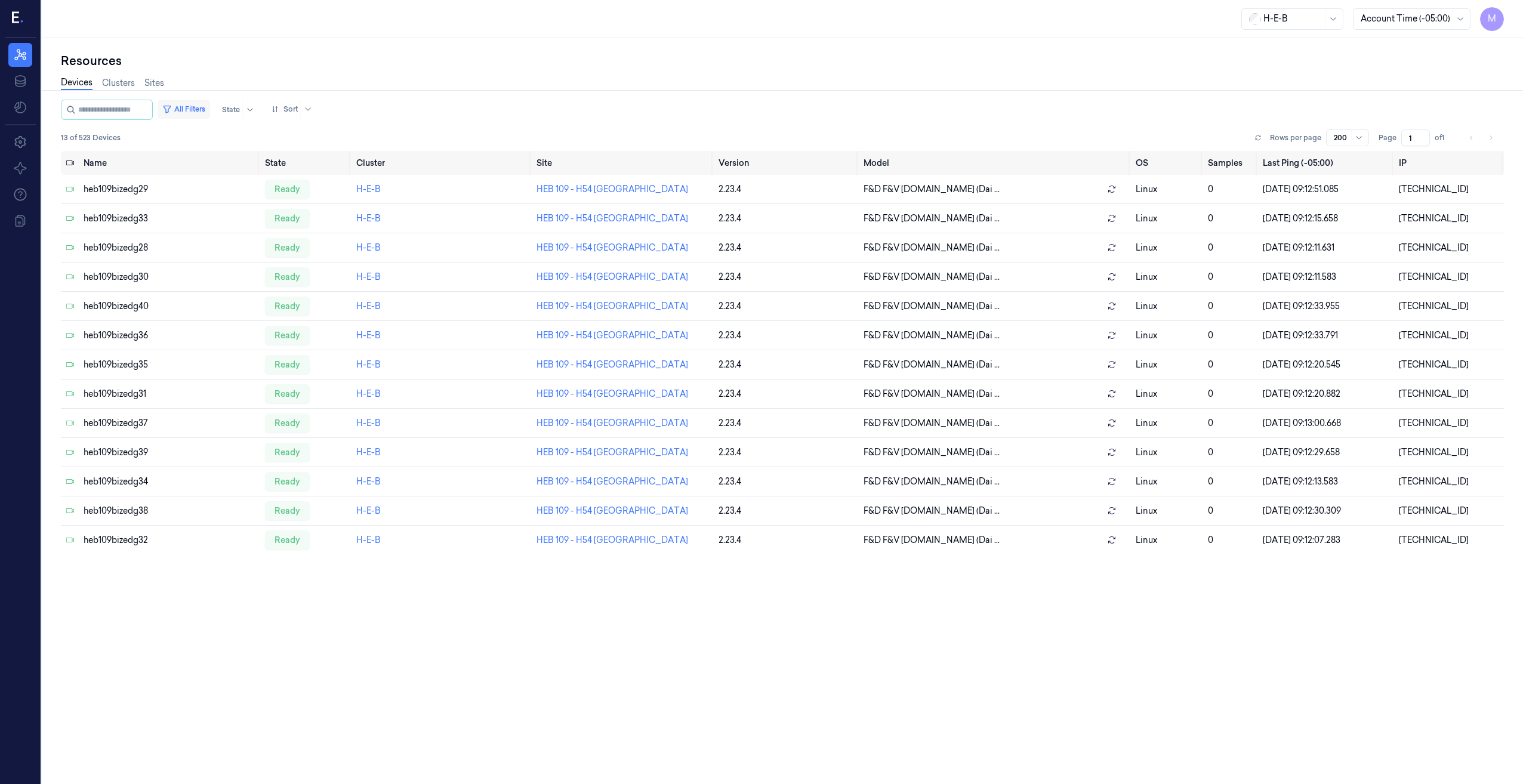
click at [190, 109] on button "All Filters" at bounding box center [184, 109] width 53 height 19
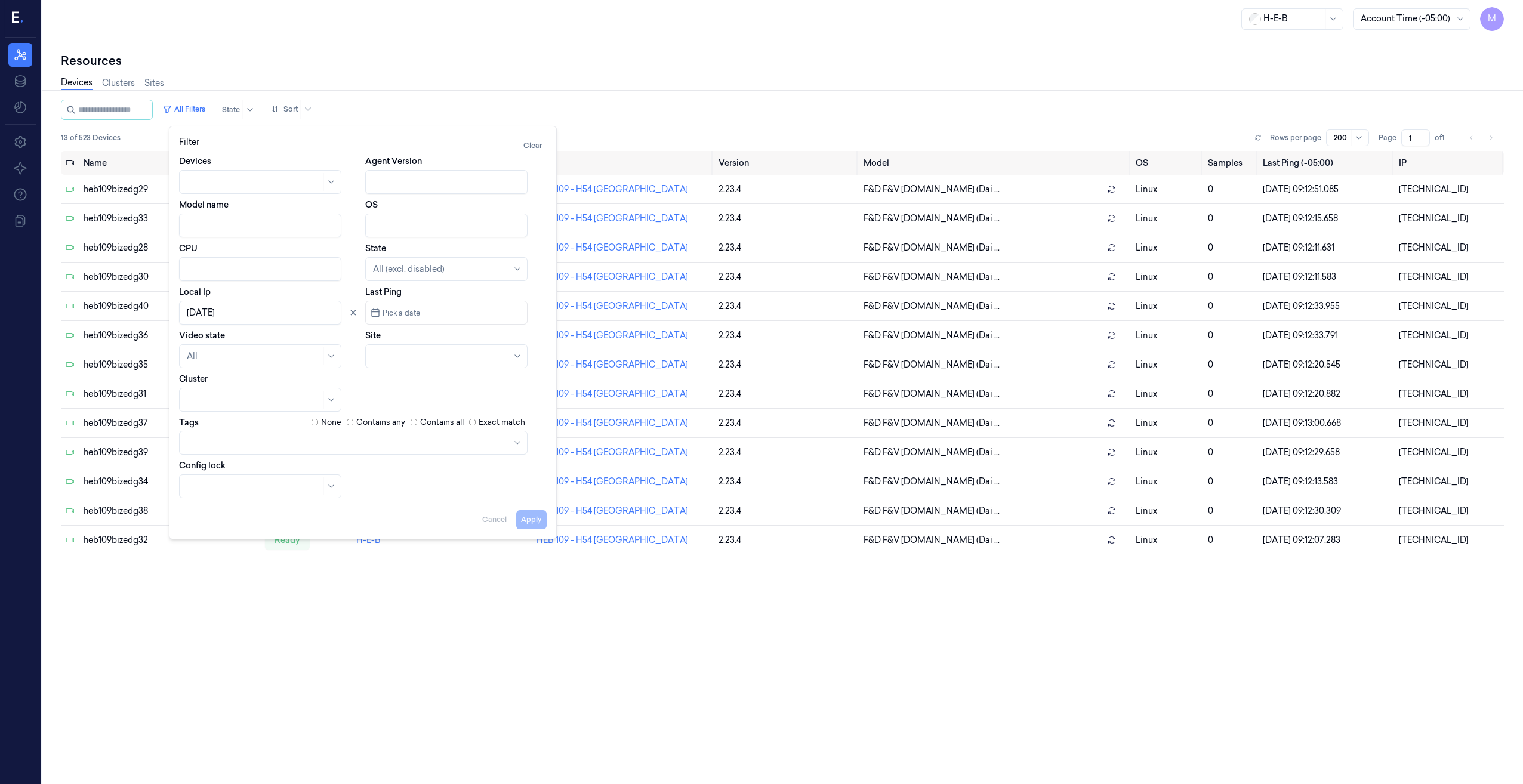
click at [232, 316] on input "Local Ip" at bounding box center [260, 312] width 162 height 24
type input "10.74.12"
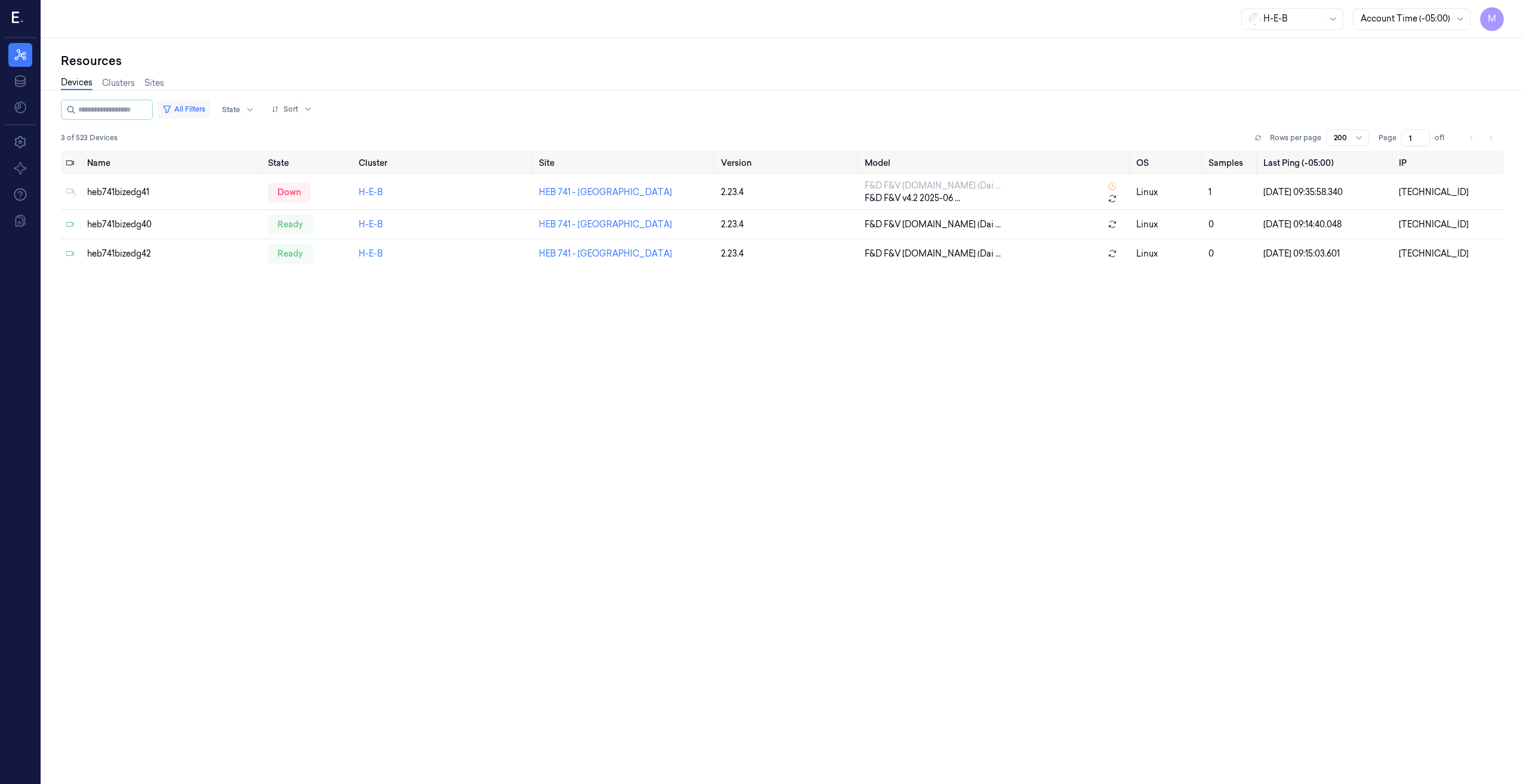
click at [204, 112] on button "All Filters" at bounding box center [184, 109] width 53 height 19
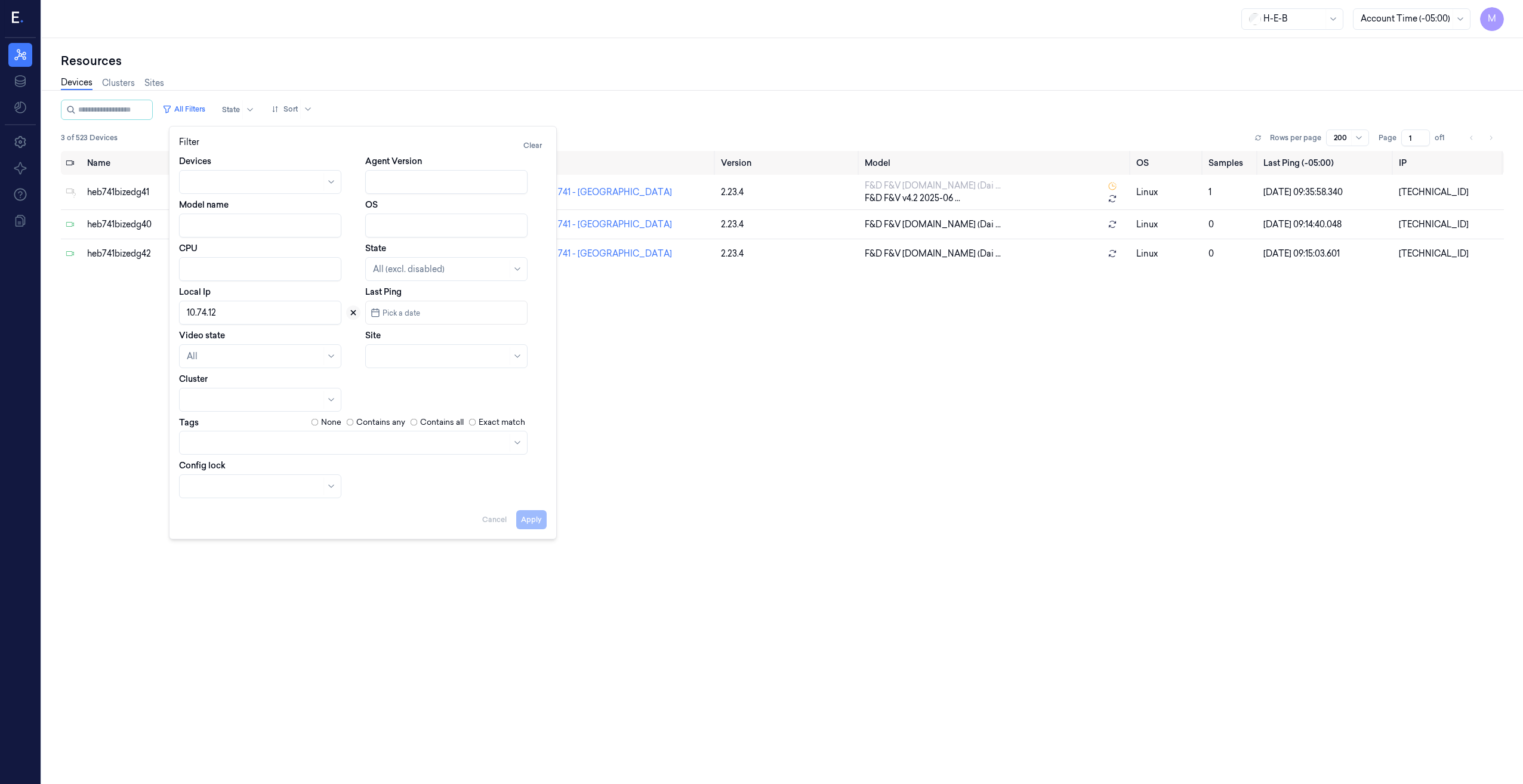
click at [349, 313] on icon at bounding box center [352, 311] width 8 height 8
click at [423, 358] on div at bounding box center [440, 356] width 134 height 12
type input "553"
click at [464, 388] on div "HEB 553 - H41 Bearcreek" at bounding box center [422, 383] width 97 height 12
click at [544, 521] on button "Apply" at bounding box center [531, 519] width 31 height 19
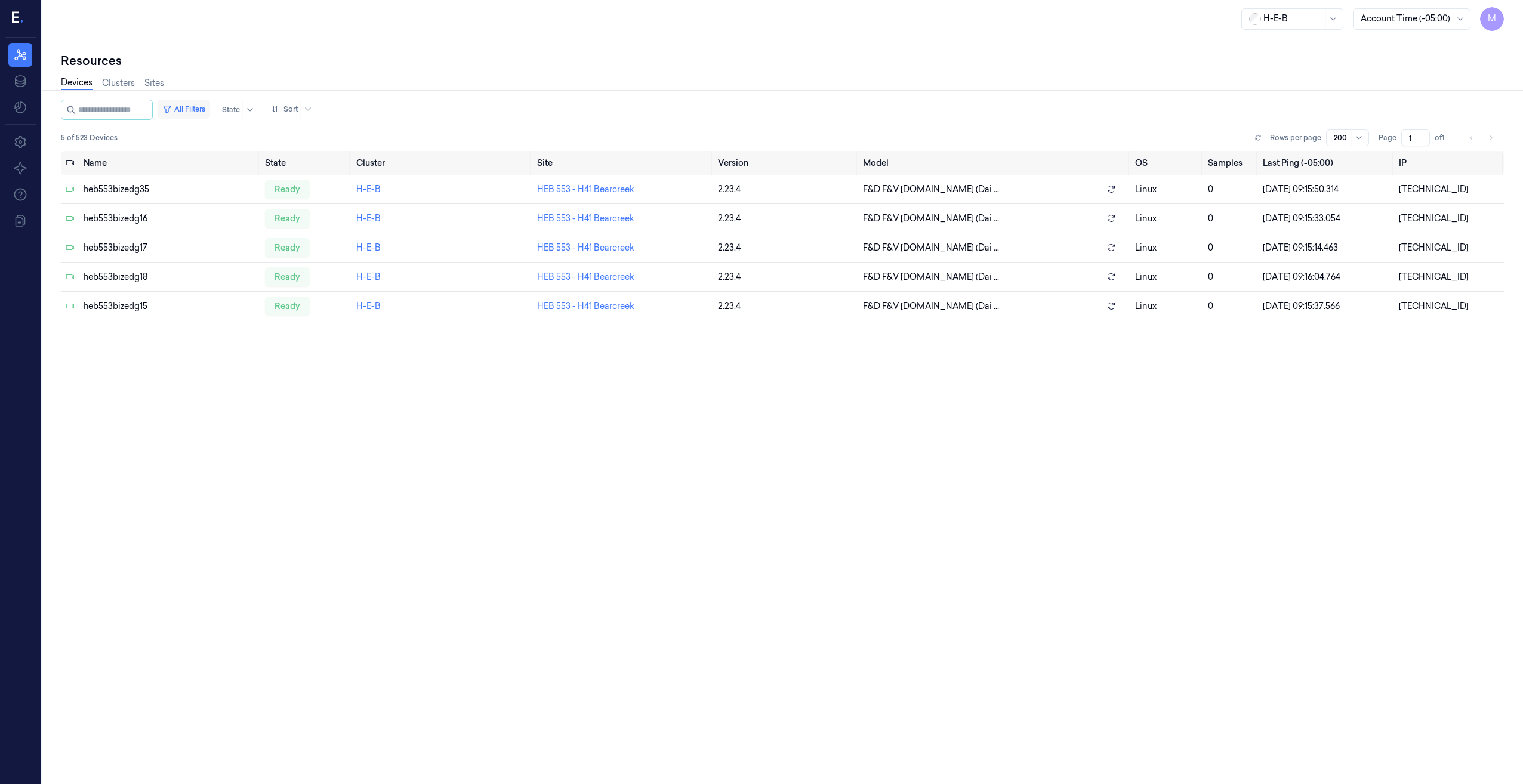
click at [192, 108] on button "All Filters" at bounding box center [184, 109] width 53 height 19
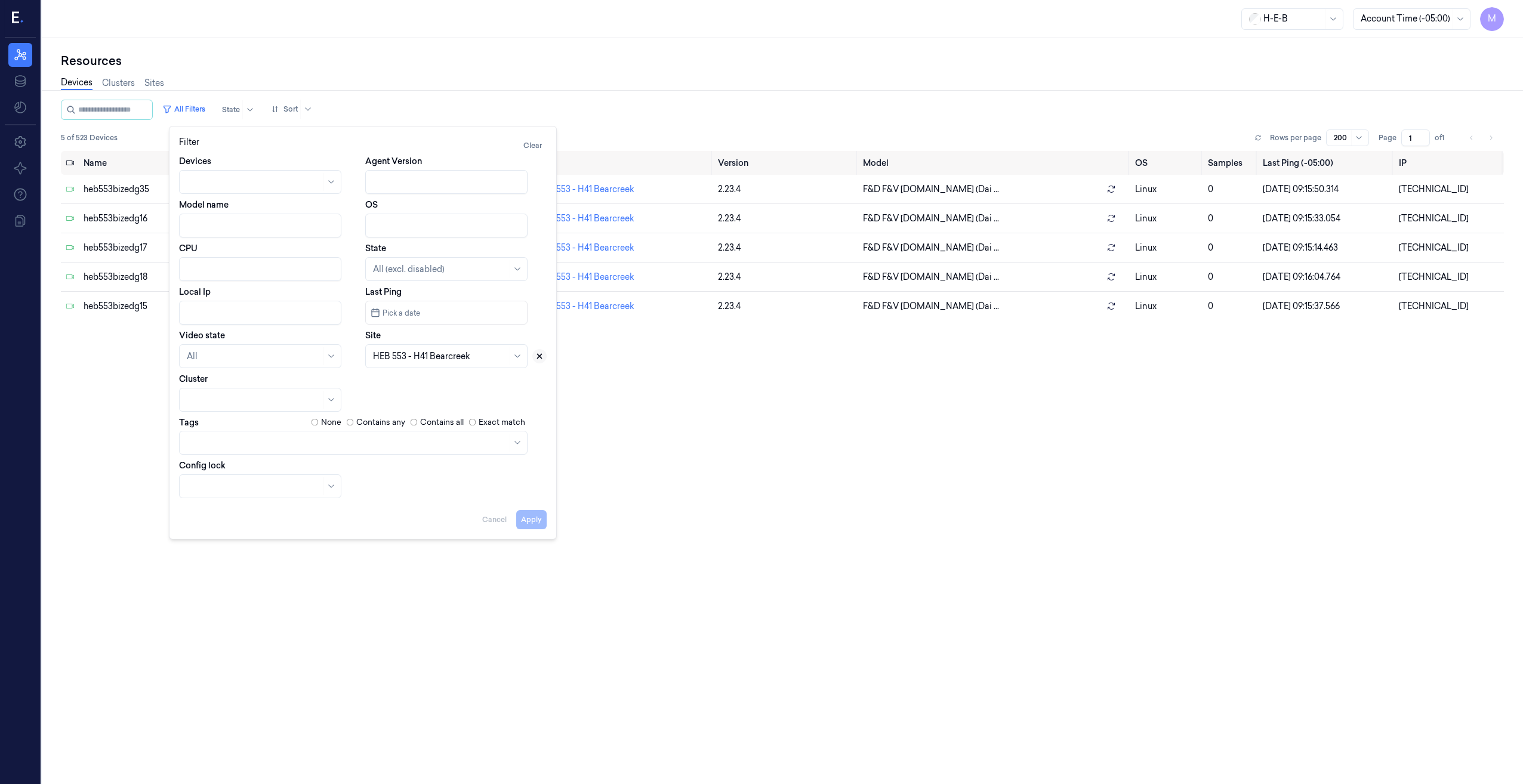
click at [538, 356] on icon at bounding box center [539, 355] width 8 height 8
click at [427, 353] on div at bounding box center [440, 356] width 134 height 12
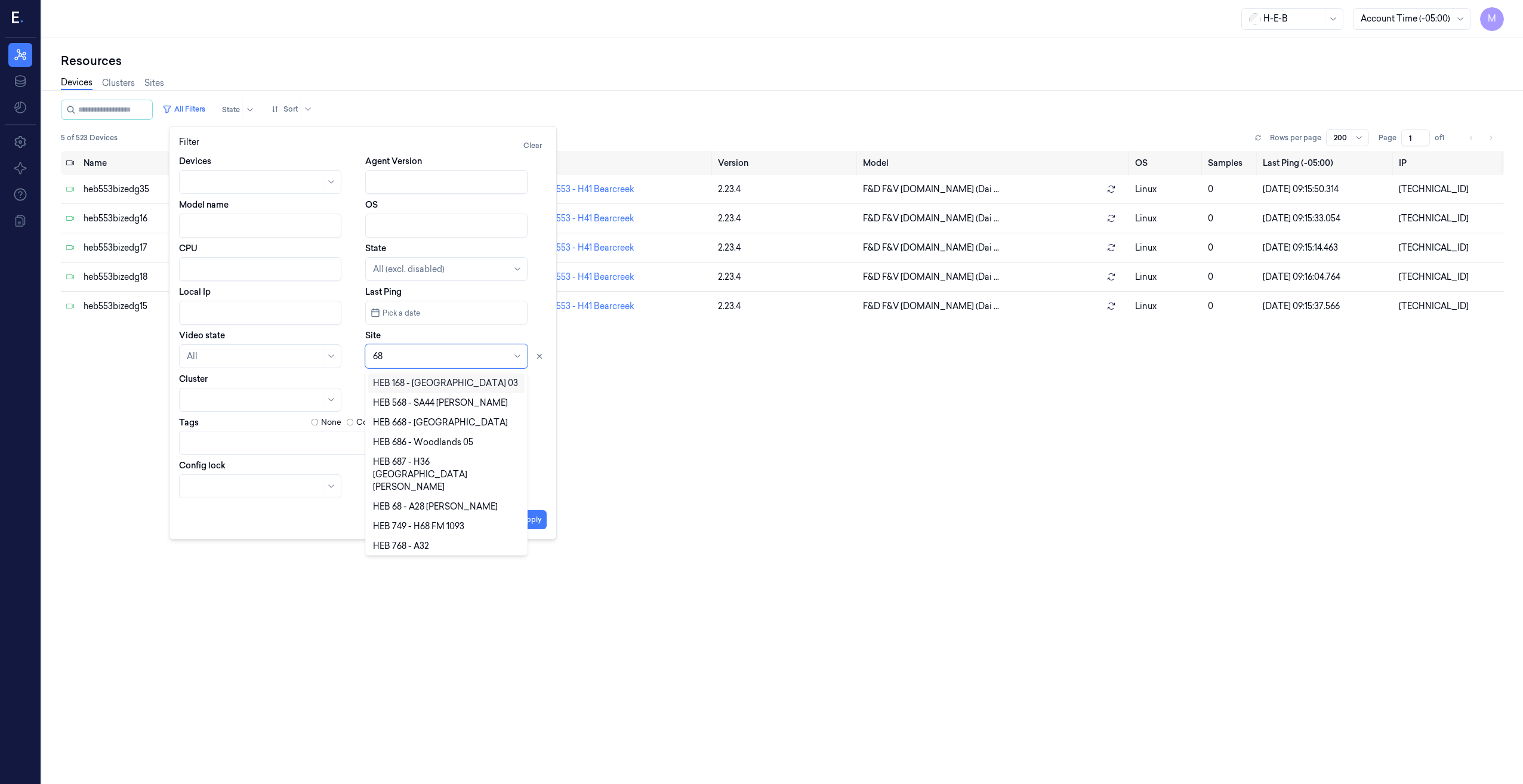
type input "686"
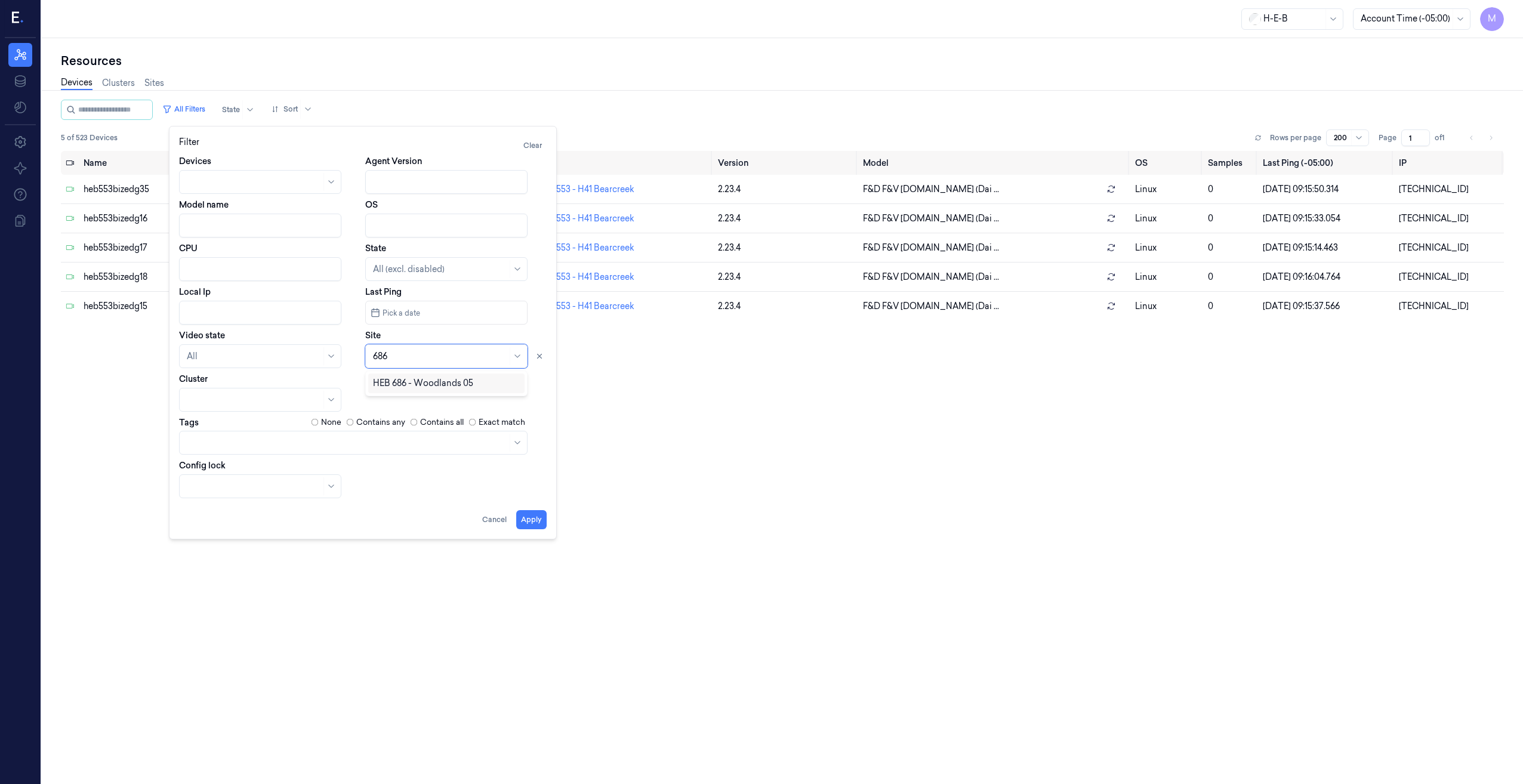
click at [432, 378] on div "HEB 686 - Woodlands 05" at bounding box center [423, 383] width 100 height 12
click at [535, 521] on button "Apply" at bounding box center [531, 519] width 31 height 19
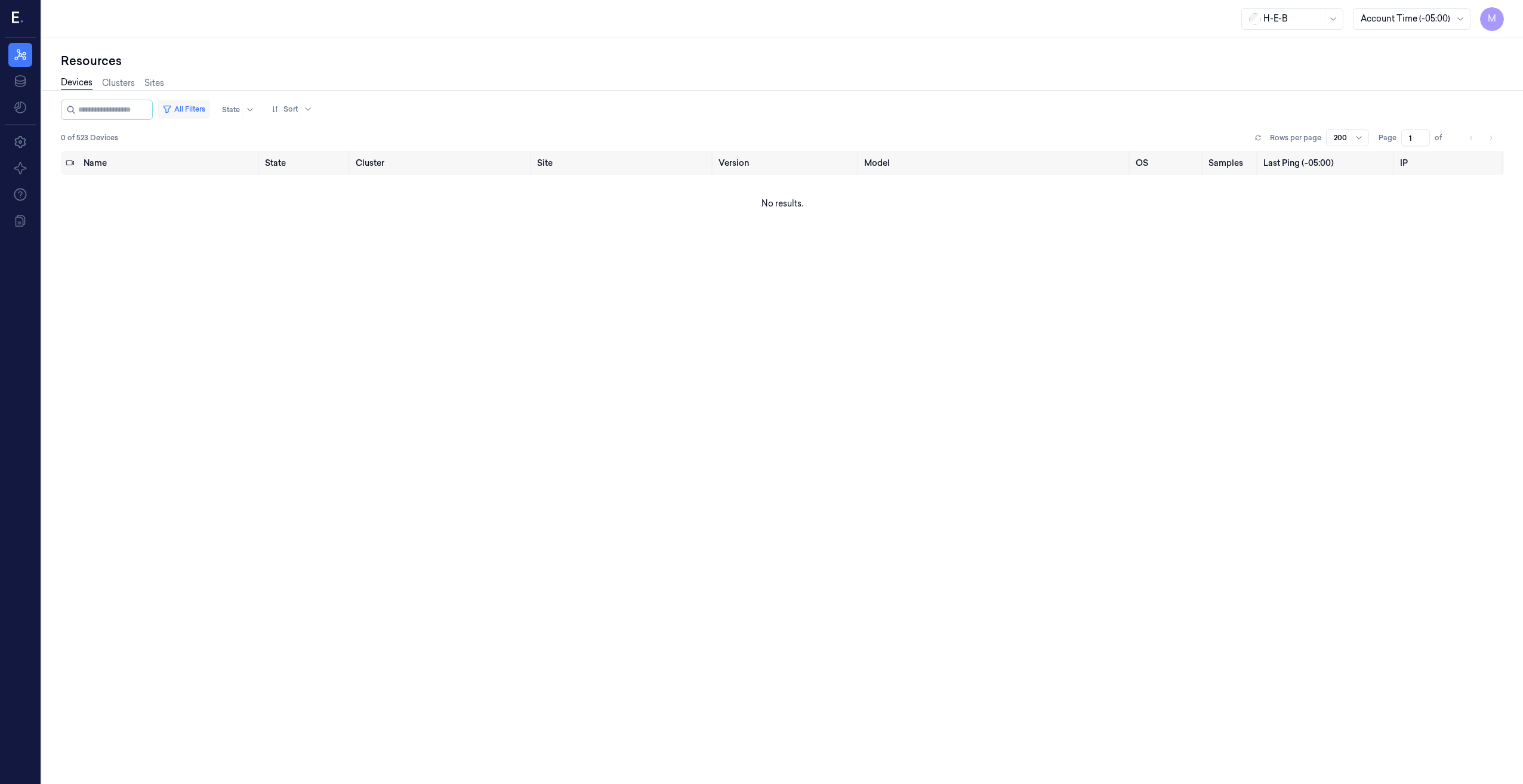
click at [198, 106] on button "All Filters" at bounding box center [184, 109] width 53 height 19
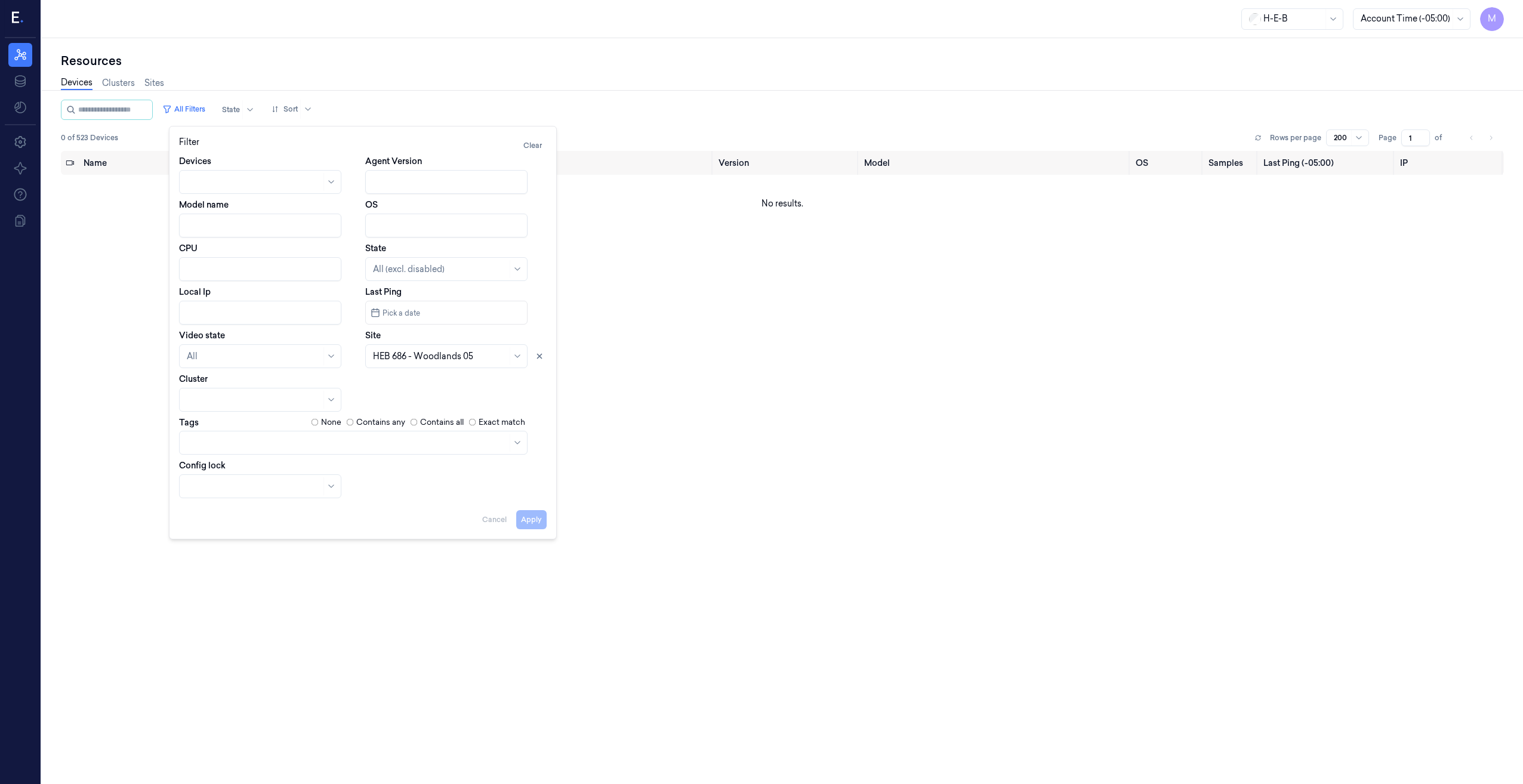
click at [526, 524] on div "Apply Cancel" at bounding box center [362, 515] width 367 height 29
click at [677, 24] on div "H-E-B Account Time (-05:00) M" at bounding box center [782, 18] width 1481 height 38
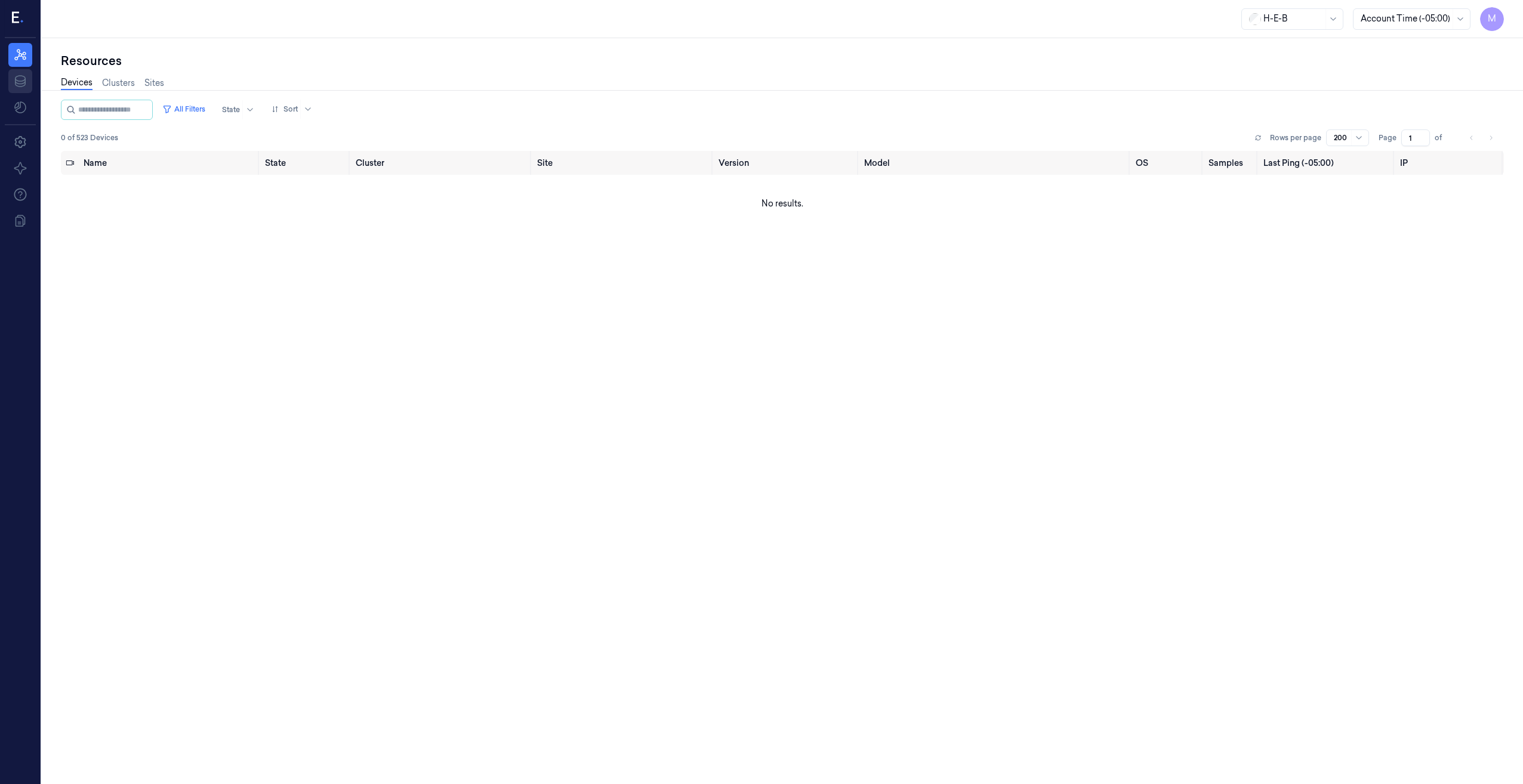
drag, startPoint x: 196, startPoint y: 101, endPoint x: 26, endPoint y: 88, distance: 170.5
click at [185, 101] on button "All Filters" at bounding box center [184, 109] width 53 height 19
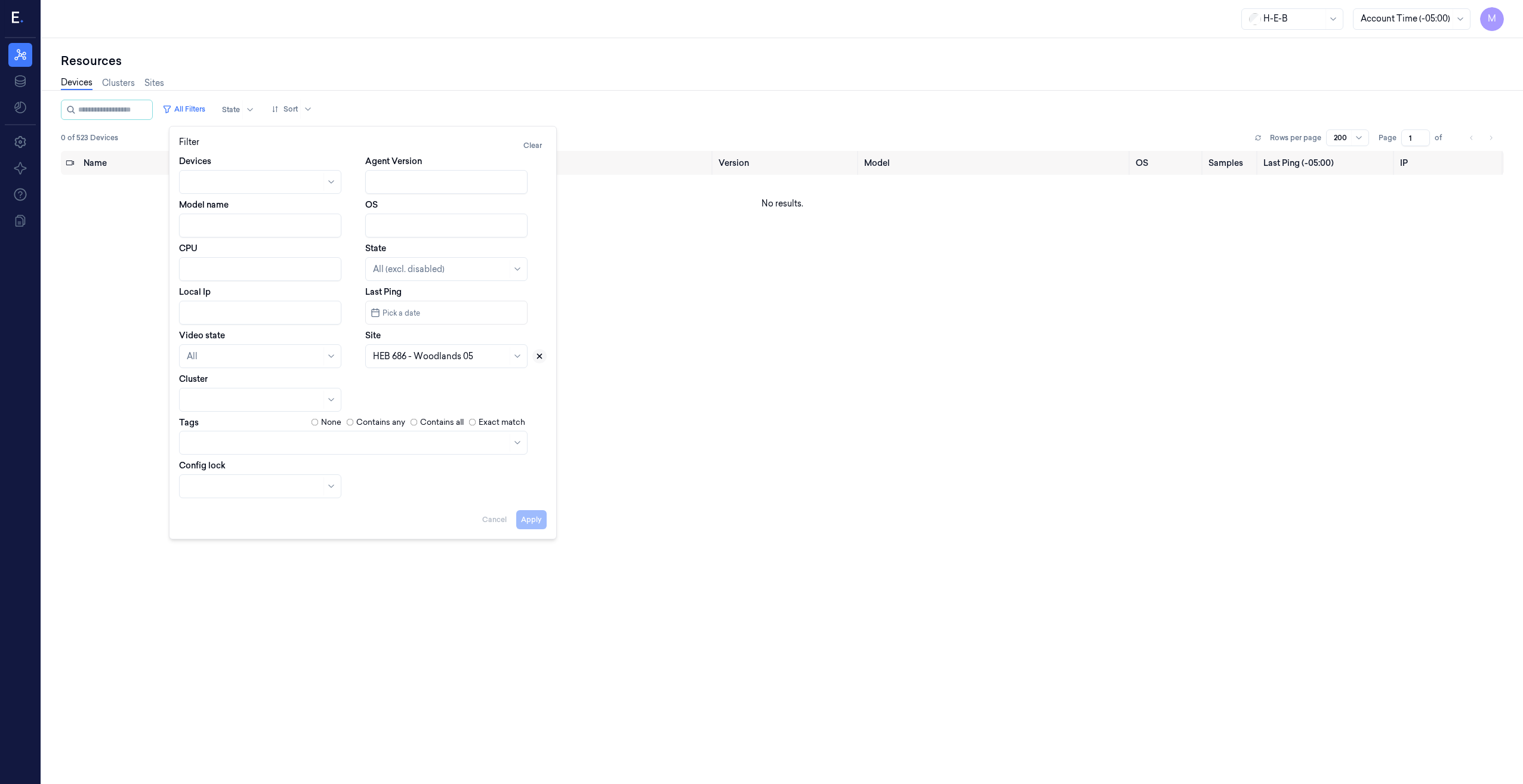
click at [536, 356] on icon at bounding box center [539, 355] width 8 height 8
click at [244, 315] on input "Local Ip" at bounding box center [260, 312] width 162 height 24
type input "10.68.62"
